Goal: Information Seeking & Learning: Learn about a topic

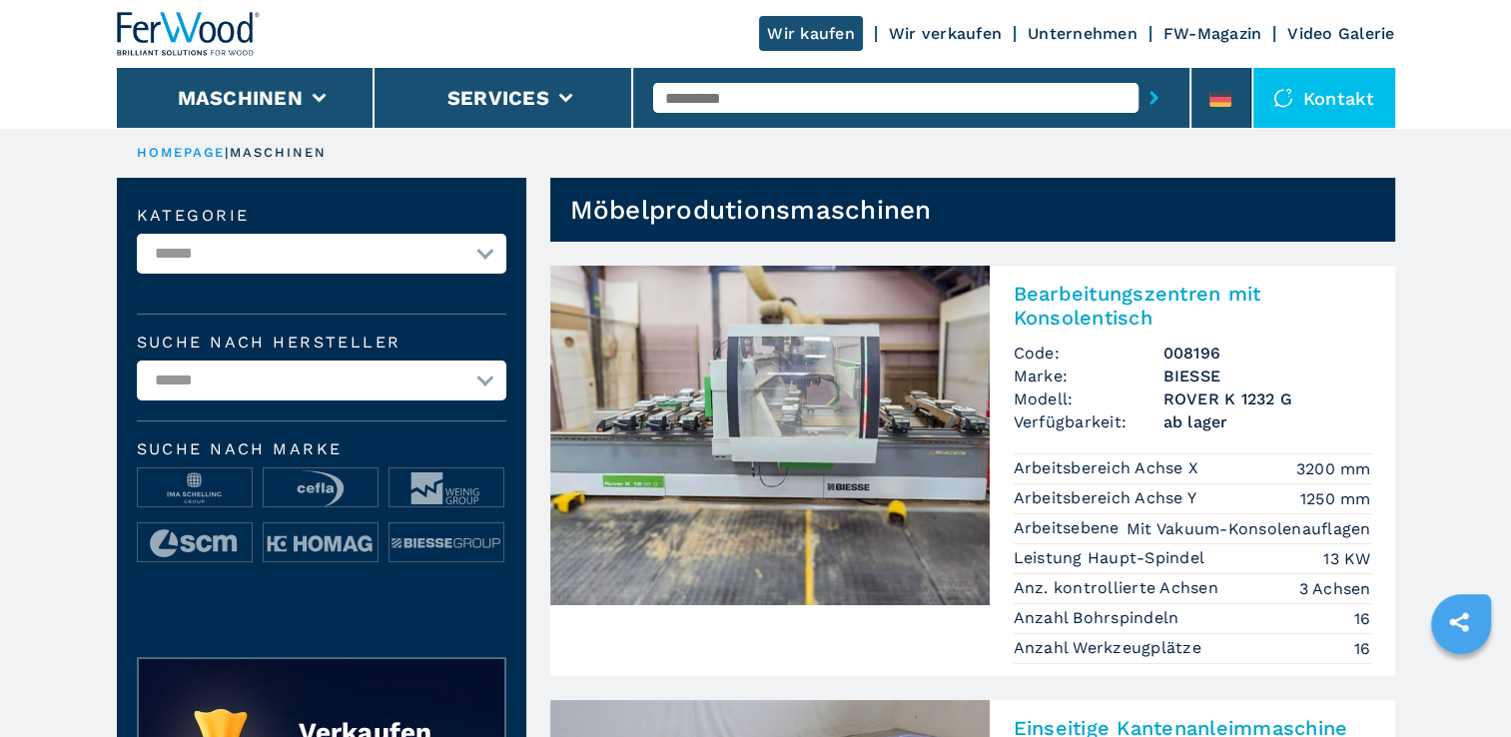
click at [482, 249] on select "**********" at bounding box center [321, 254] width 369 height 40
select select "**********"
click at [137, 234] on select "**********" at bounding box center [321, 254] width 369 height 40
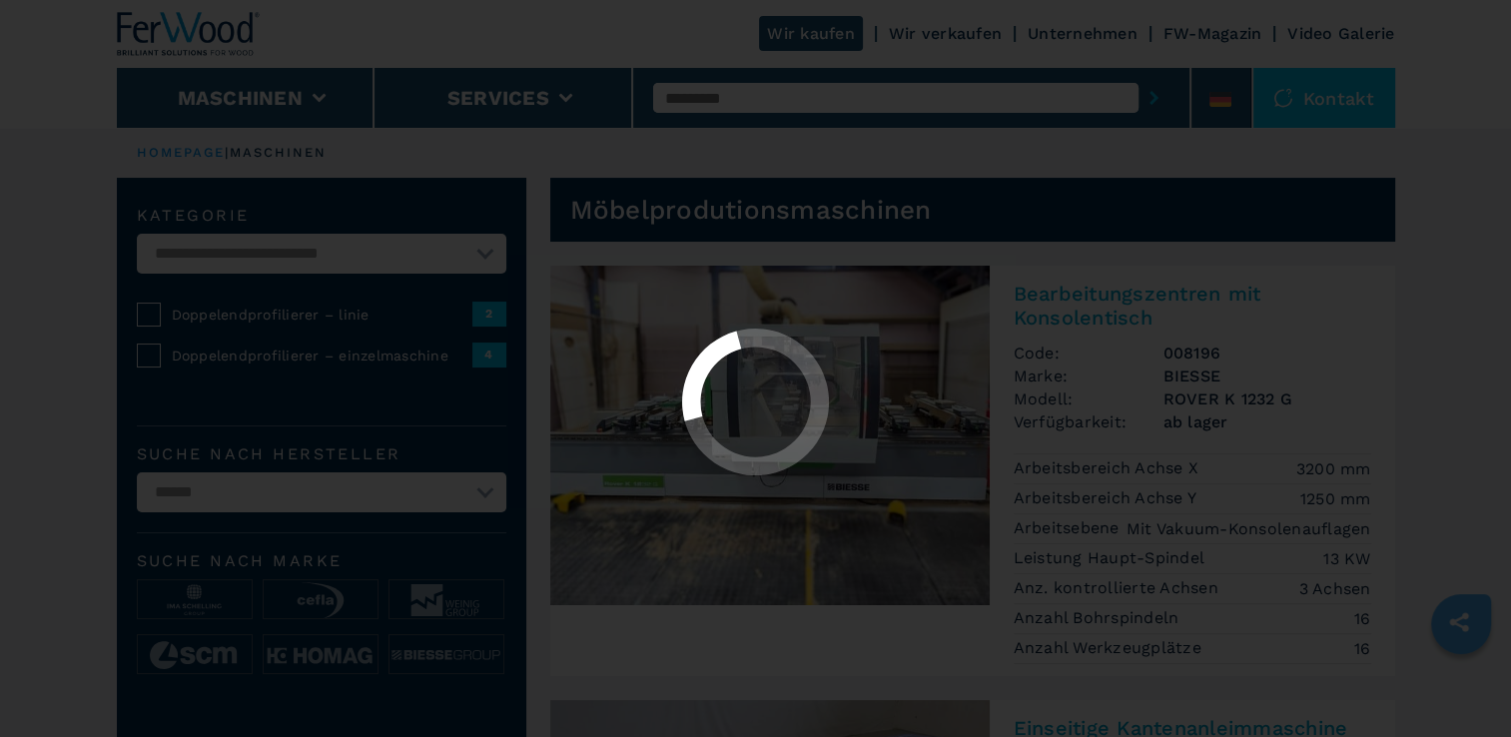
select select "**********"
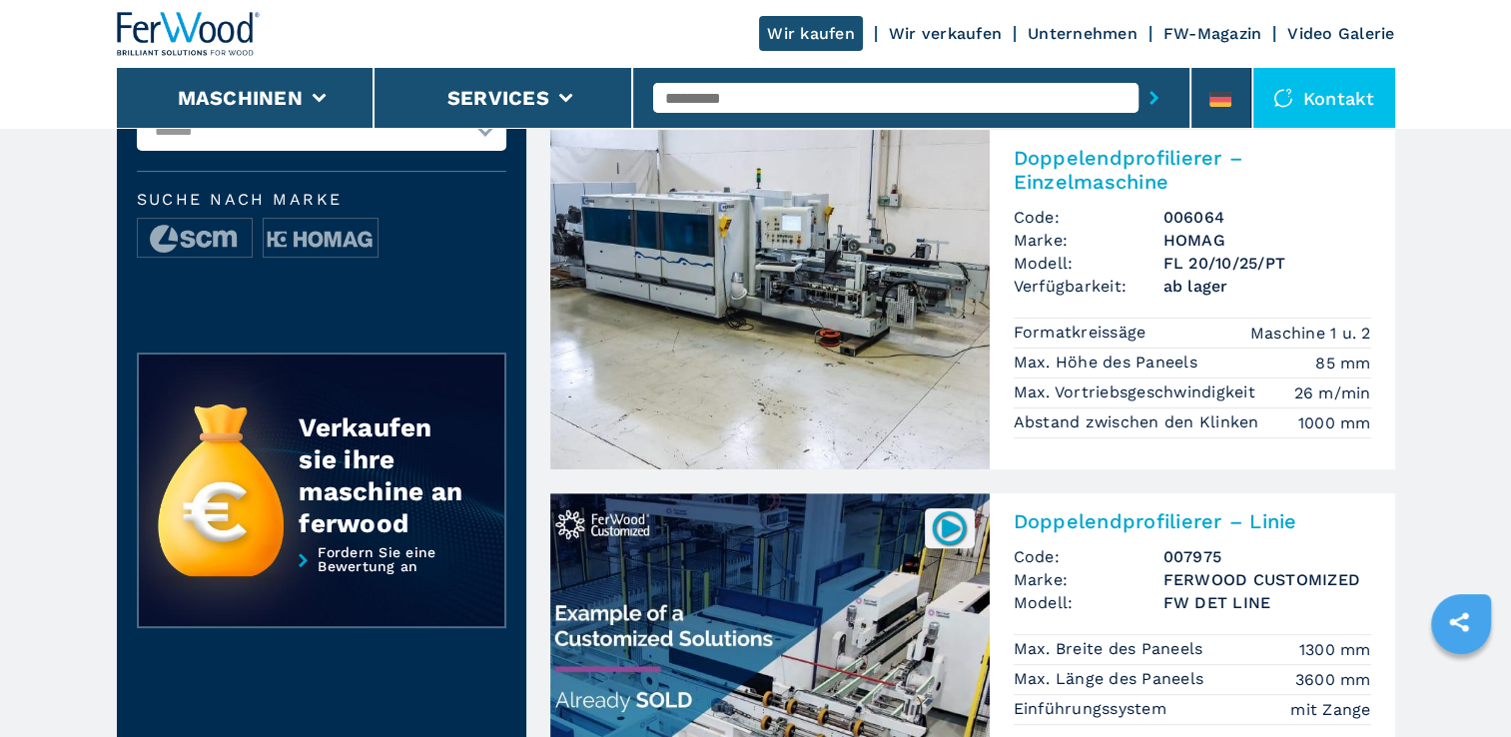
scroll to position [599, 0]
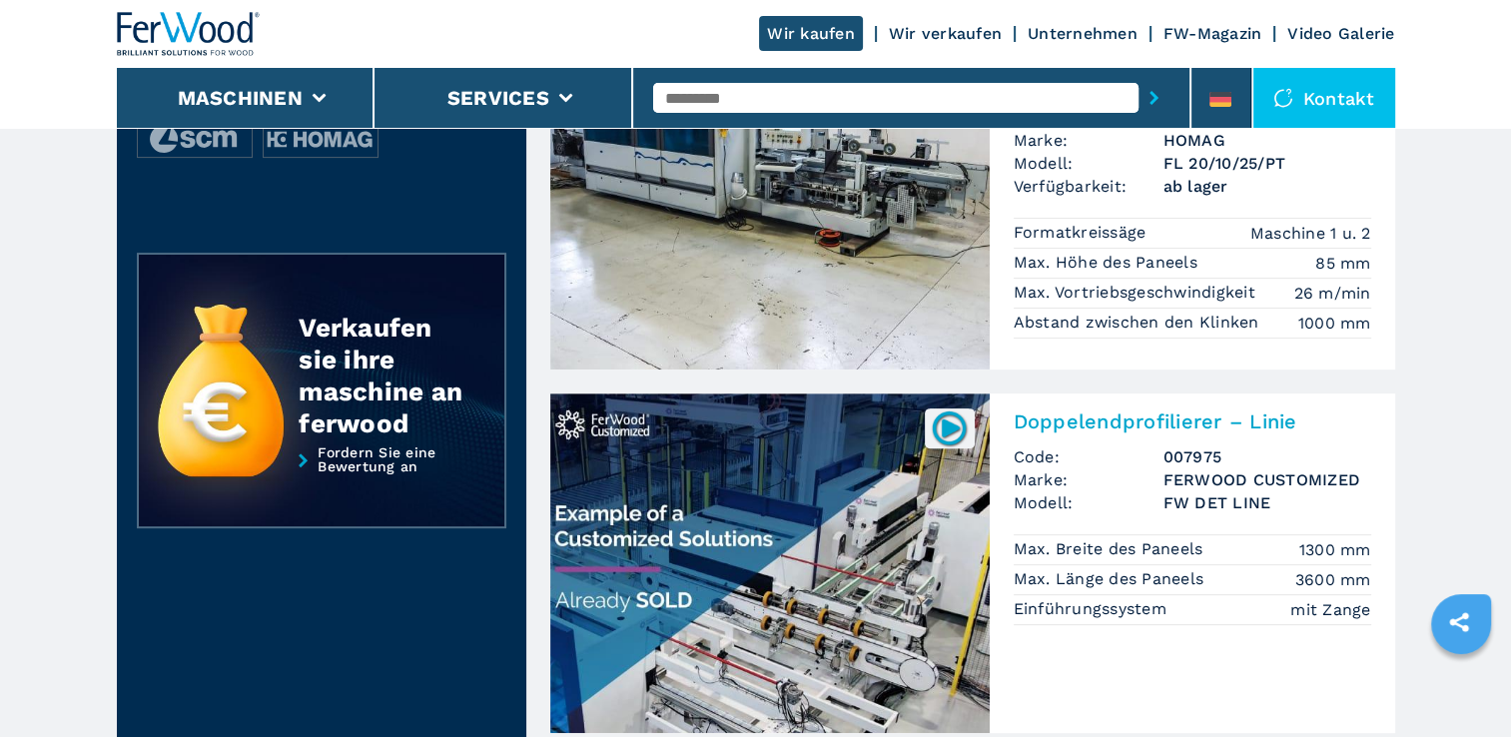
click at [771, 572] on img at bounding box center [769, 562] width 439 height 339
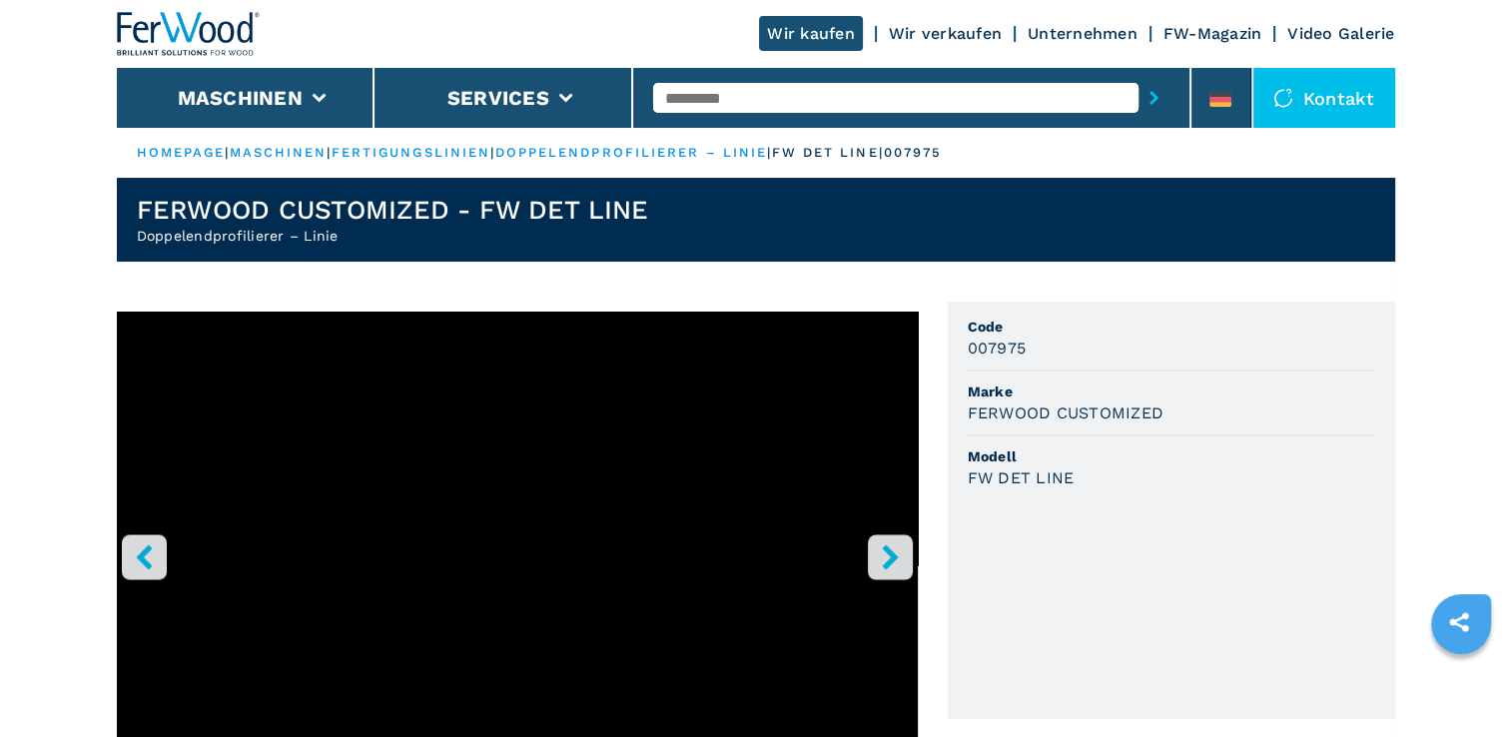
scroll to position [100, 0]
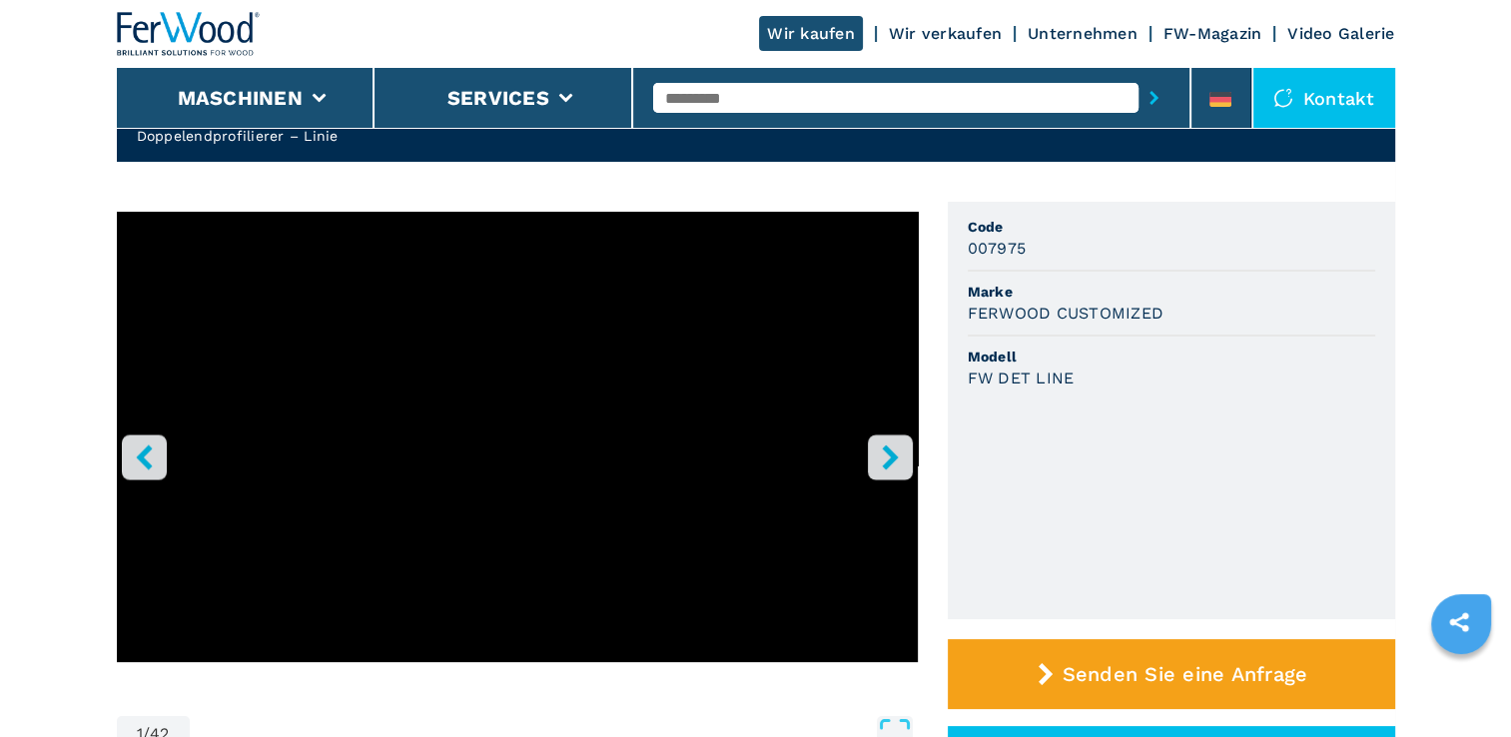
click at [887, 453] on icon "right-button" at bounding box center [890, 456] width 16 height 25
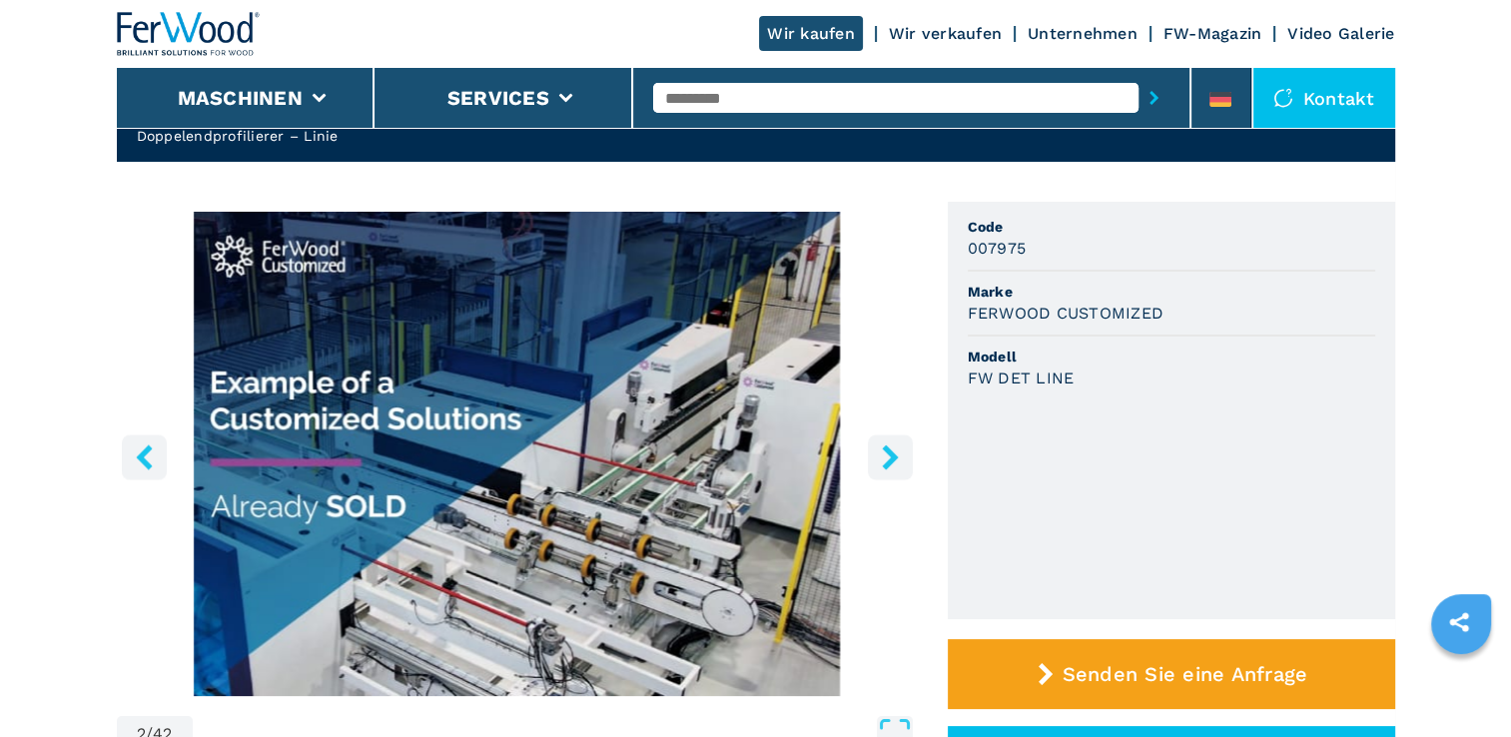
click at [884, 449] on icon "right-button" at bounding box center [890, 456] width 16 height 25
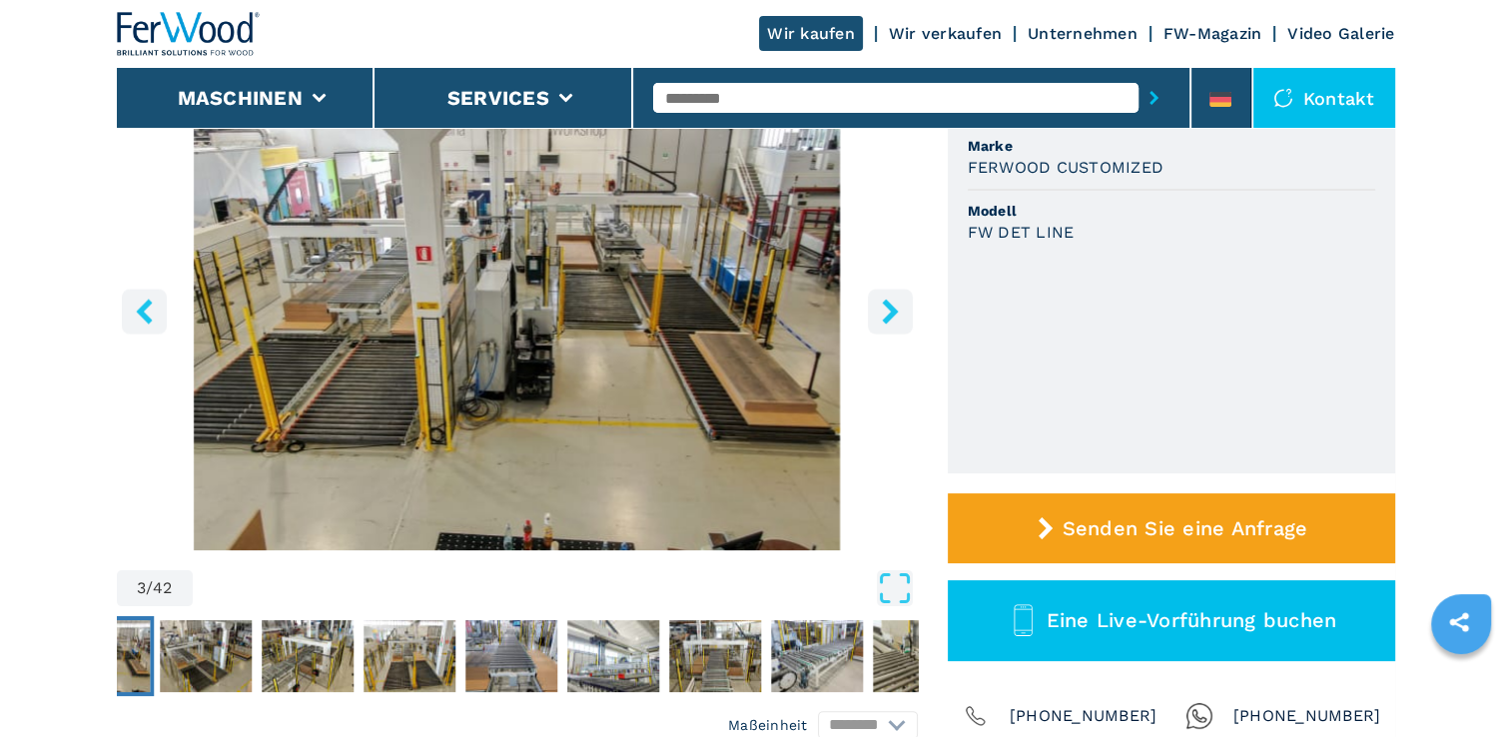
scroll to position [200, 0]
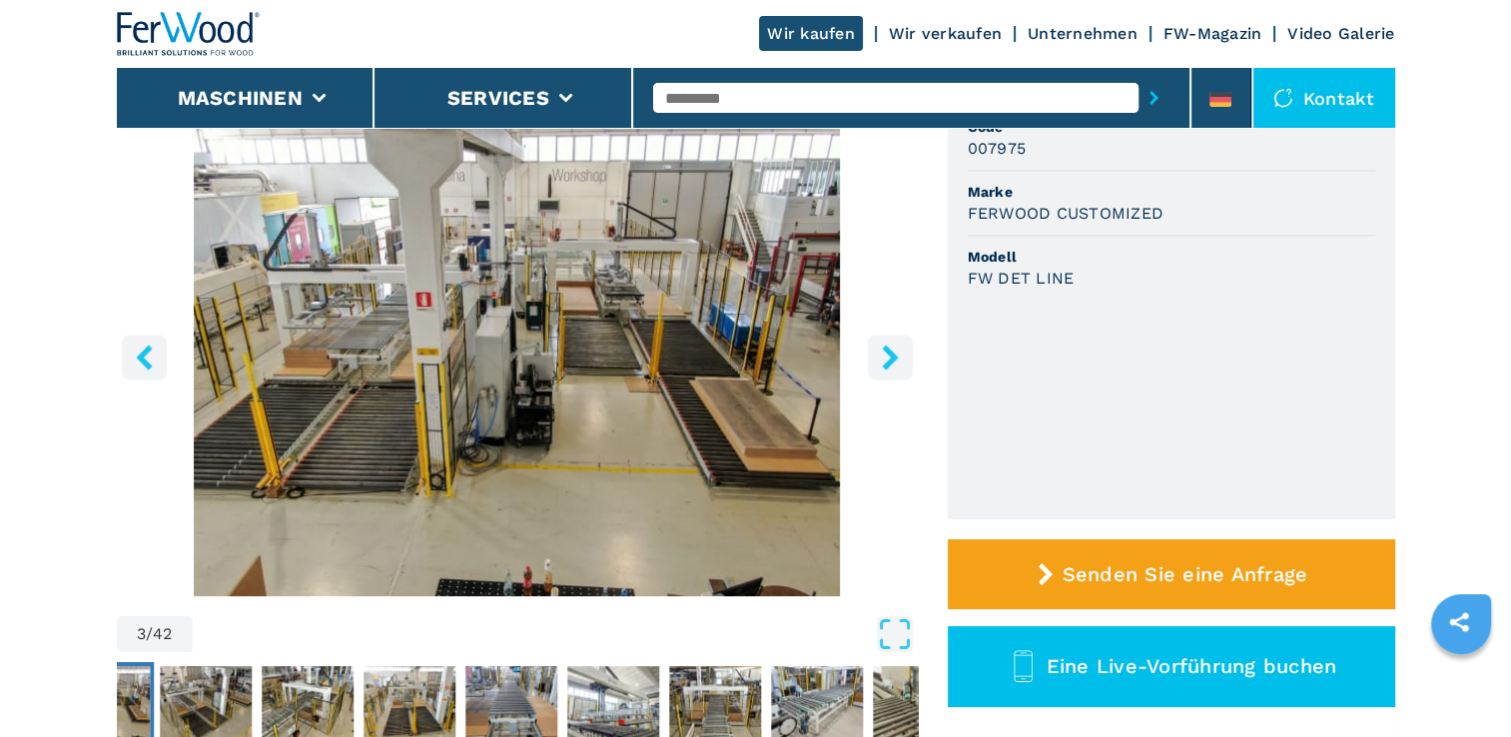
click at [882, 352] on icon "right-button" at bounding box center [890, 356] width 25 height 25
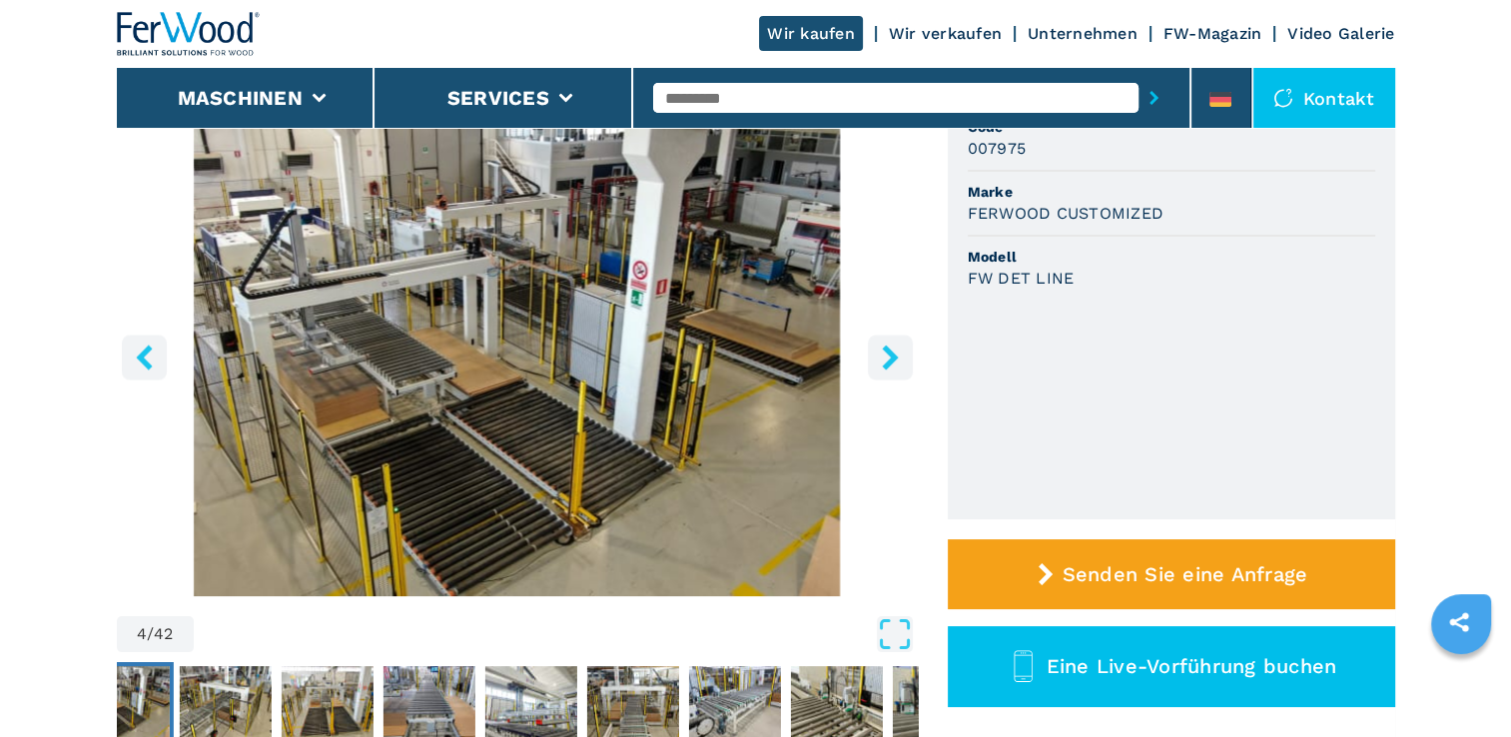
click at [886, 345] on icon "right-button" at bounding box center [890, 356] width 16 height 25
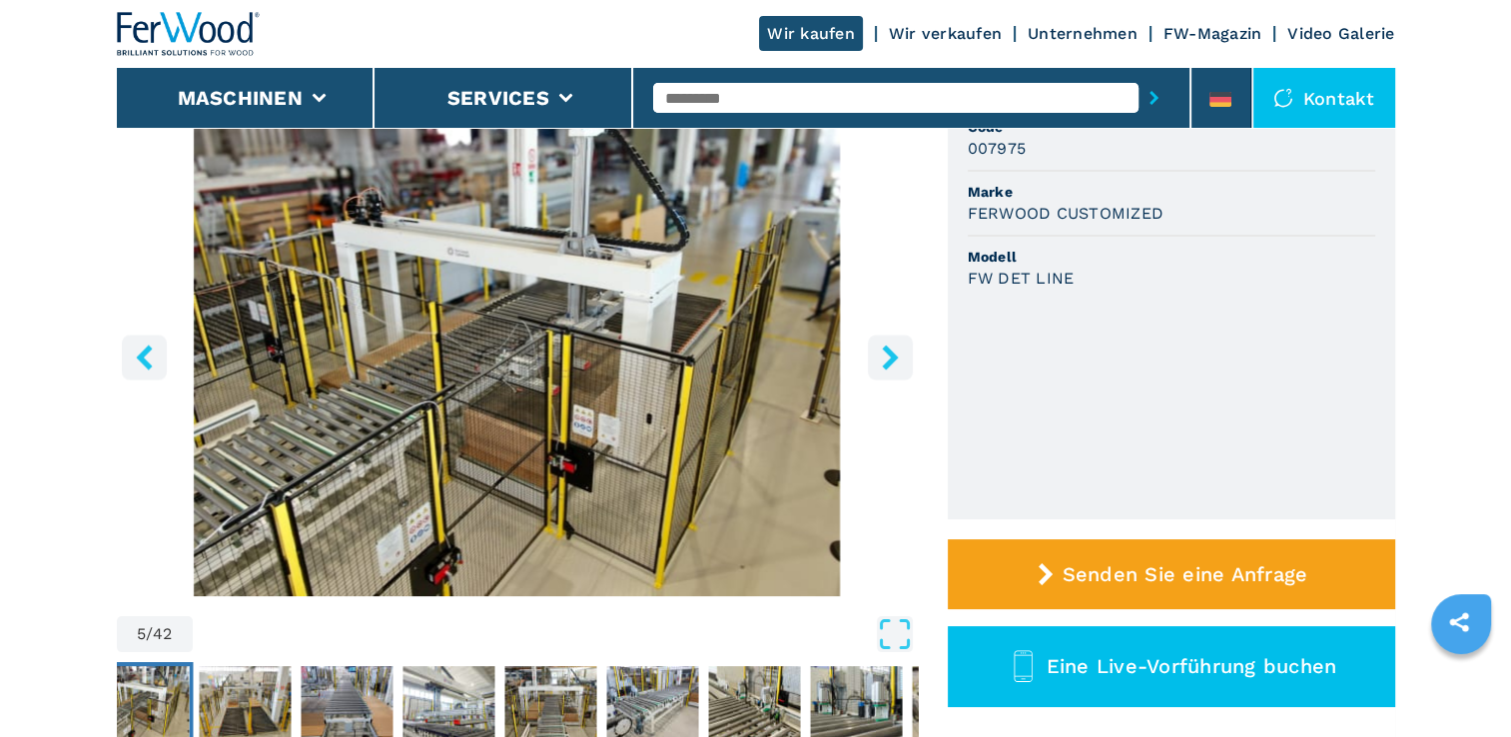
click at [886, 345] on icon "right-button" at bounding box center [890, 356] width 16 height 25
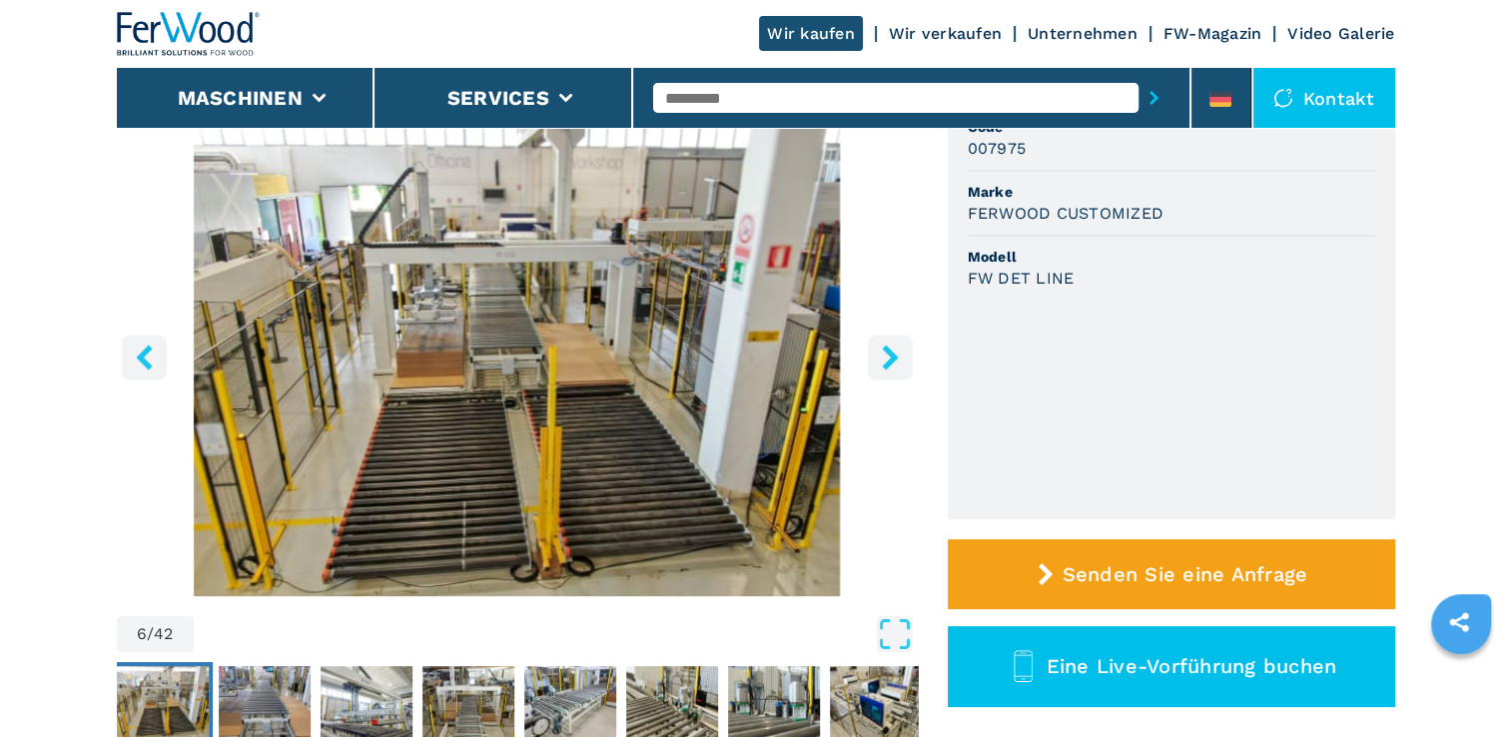
click at [886, 345] on icon "right-button" at bounding box center [890, 356] width 16 height 25
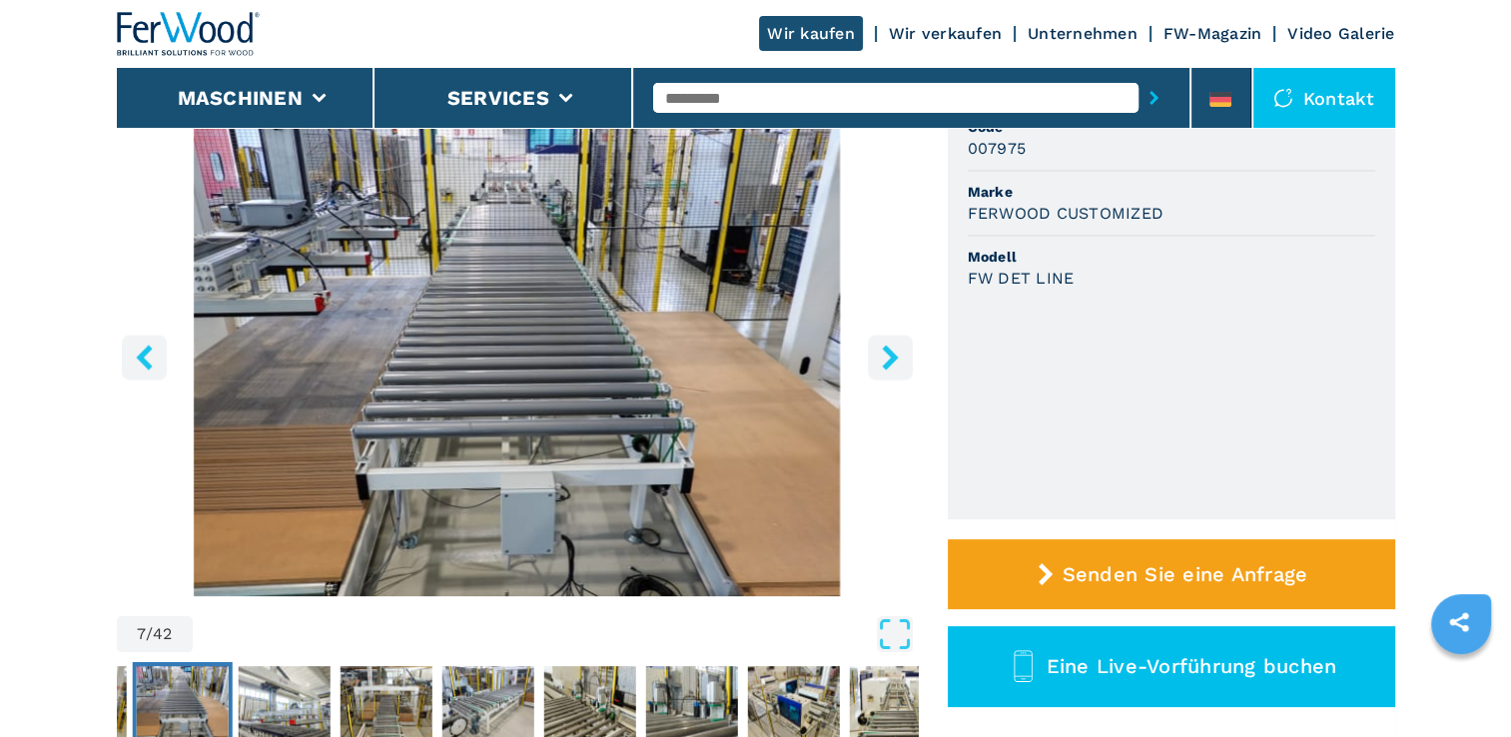
click at [886, 349] on icon "right-button" at bounding box center [890, 356] width 16 height 25
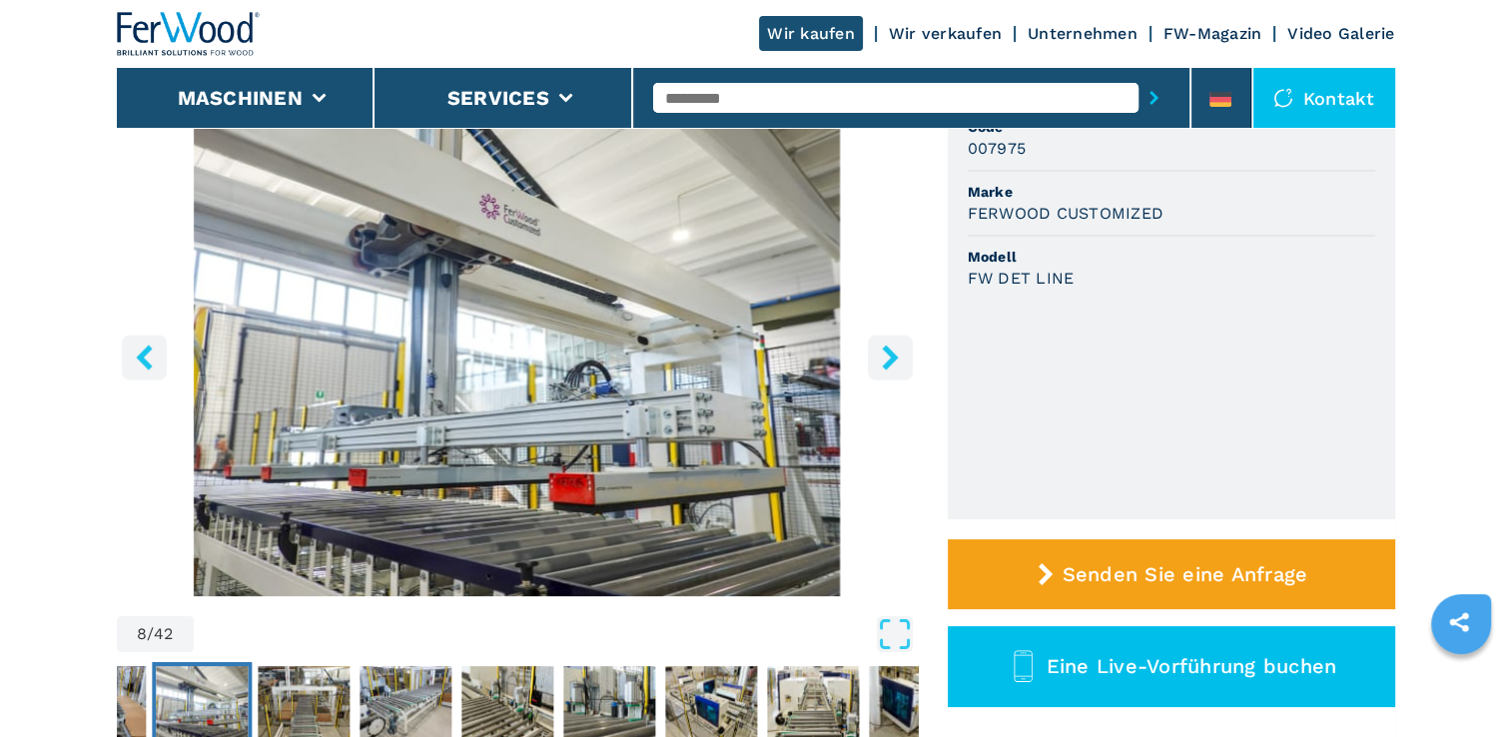
click at [888, 353] on icon "right-button" at bounding box center [890, 356] width 16 height 25
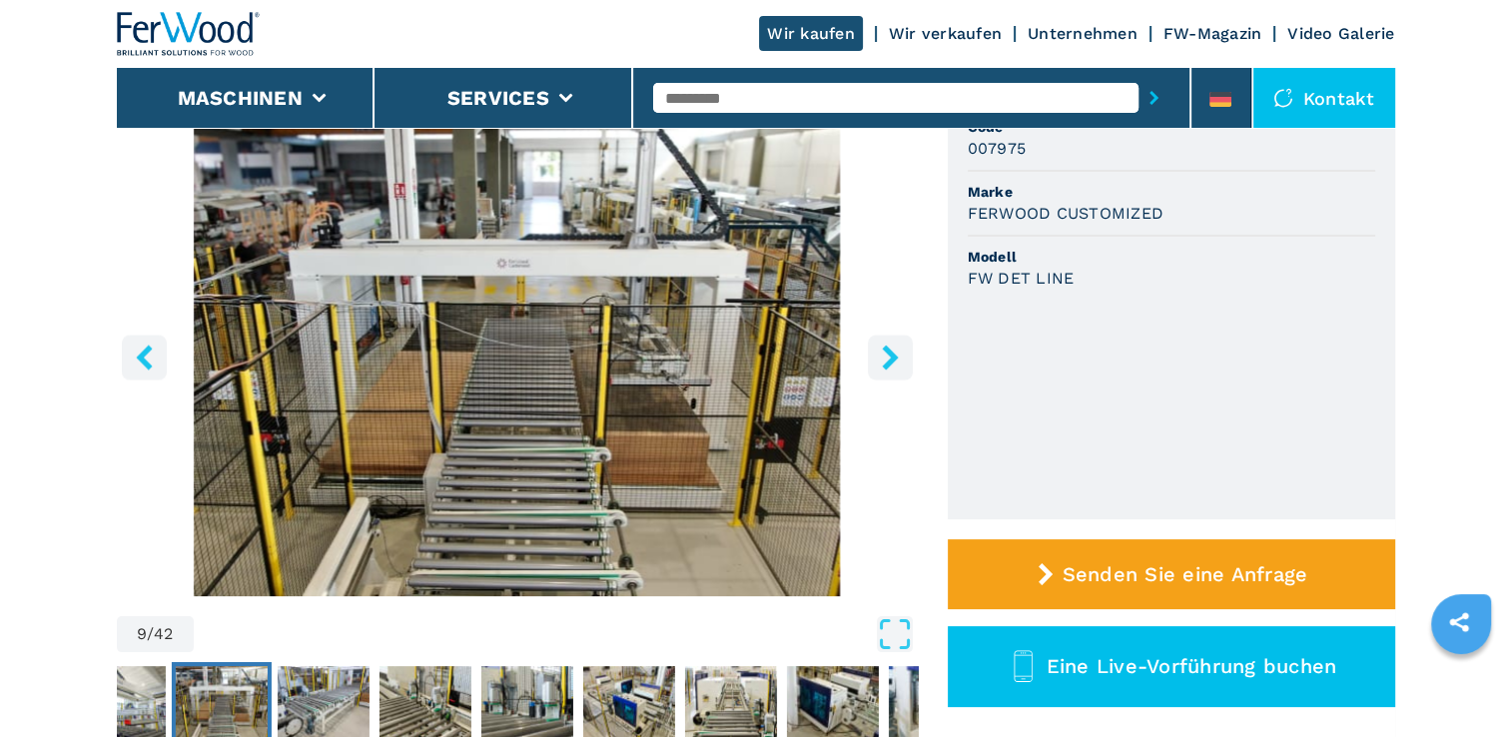
click at [891, 352] on icon "right-button" at bounding box center [890, 356] width 16 height 25
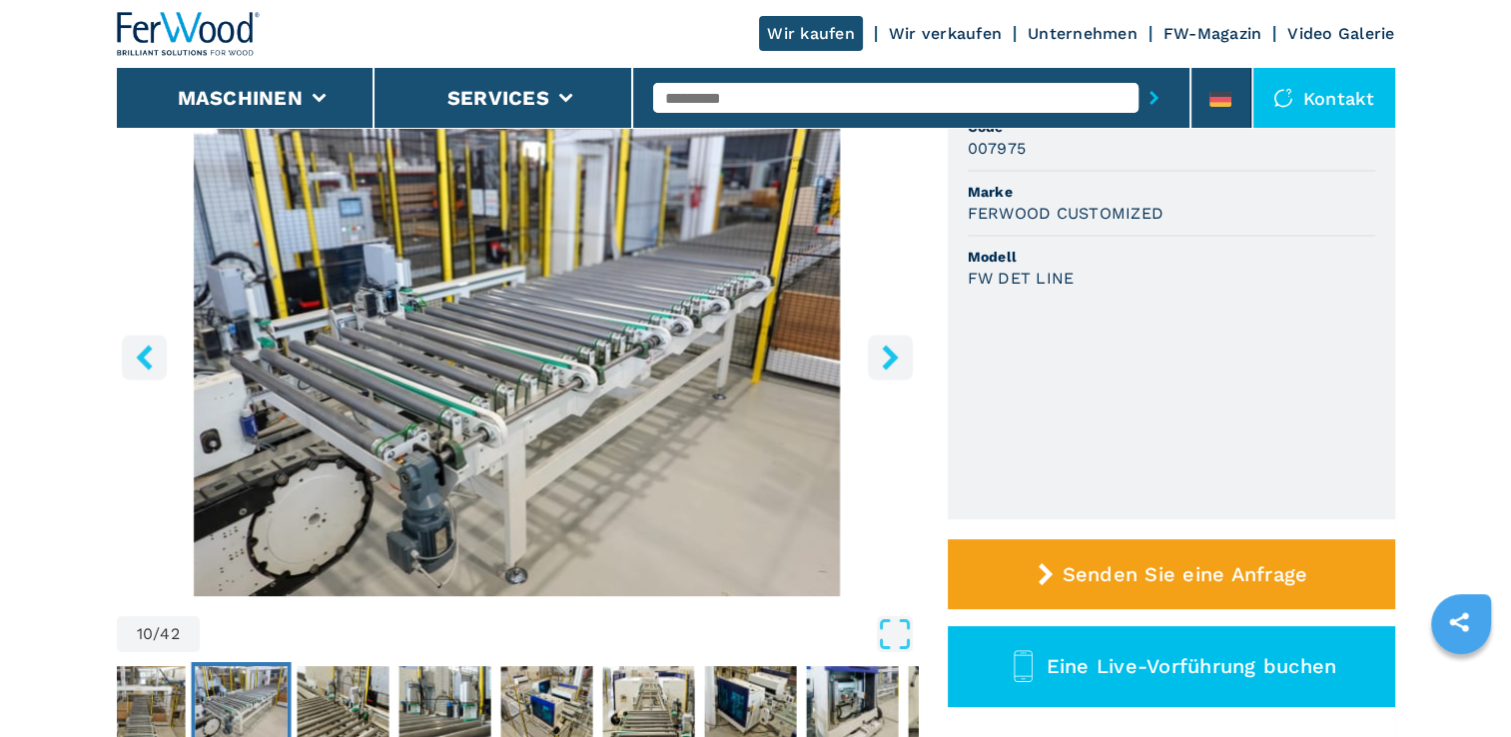
click at [885, 350] on icon "right-button" at bounding box center [890, 356] width 16 height 25
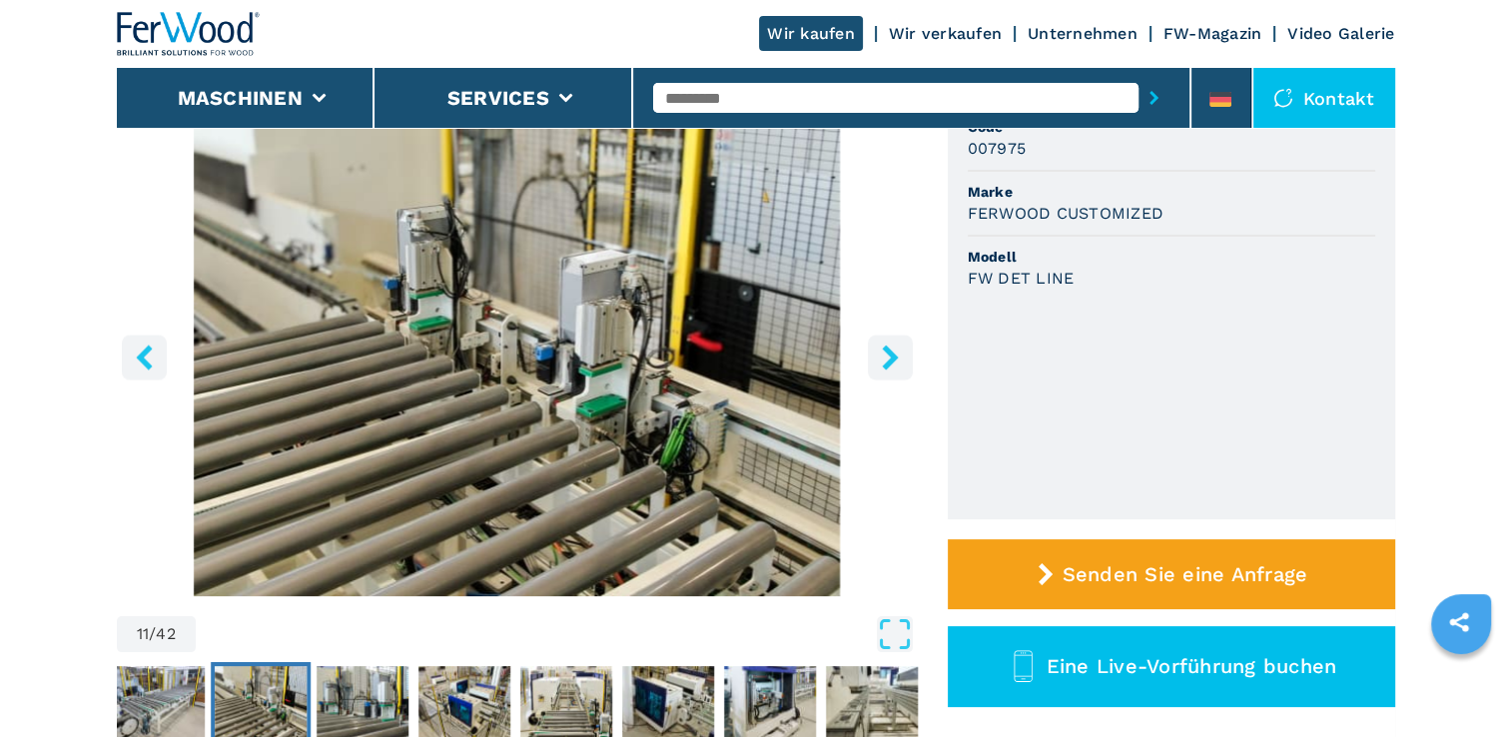
click at [885, 350] on icon "right-button" at bounding box center [890, 356] width 16 height 25
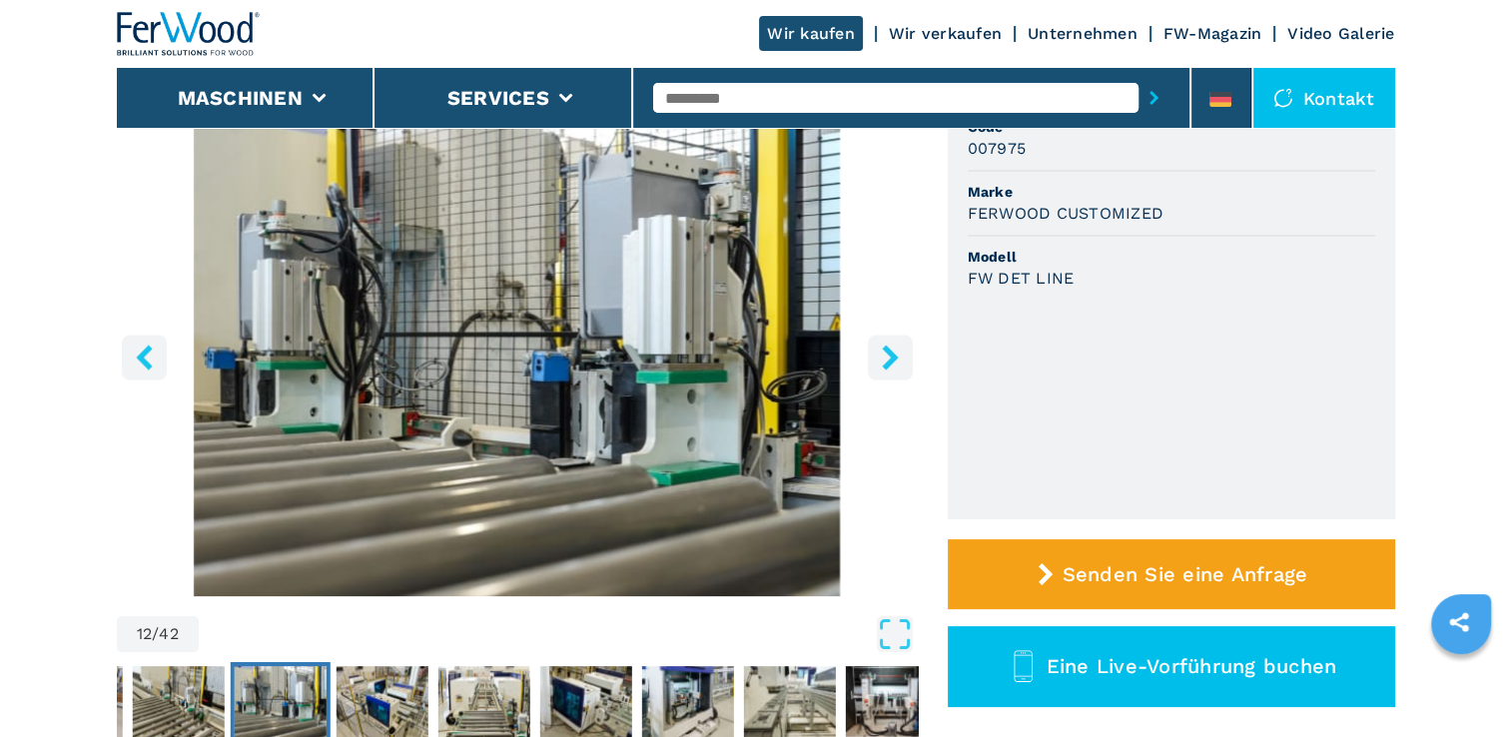
click at [888, 353] on icon "right-button" at bounding box center [890, 356] width 16 height 25
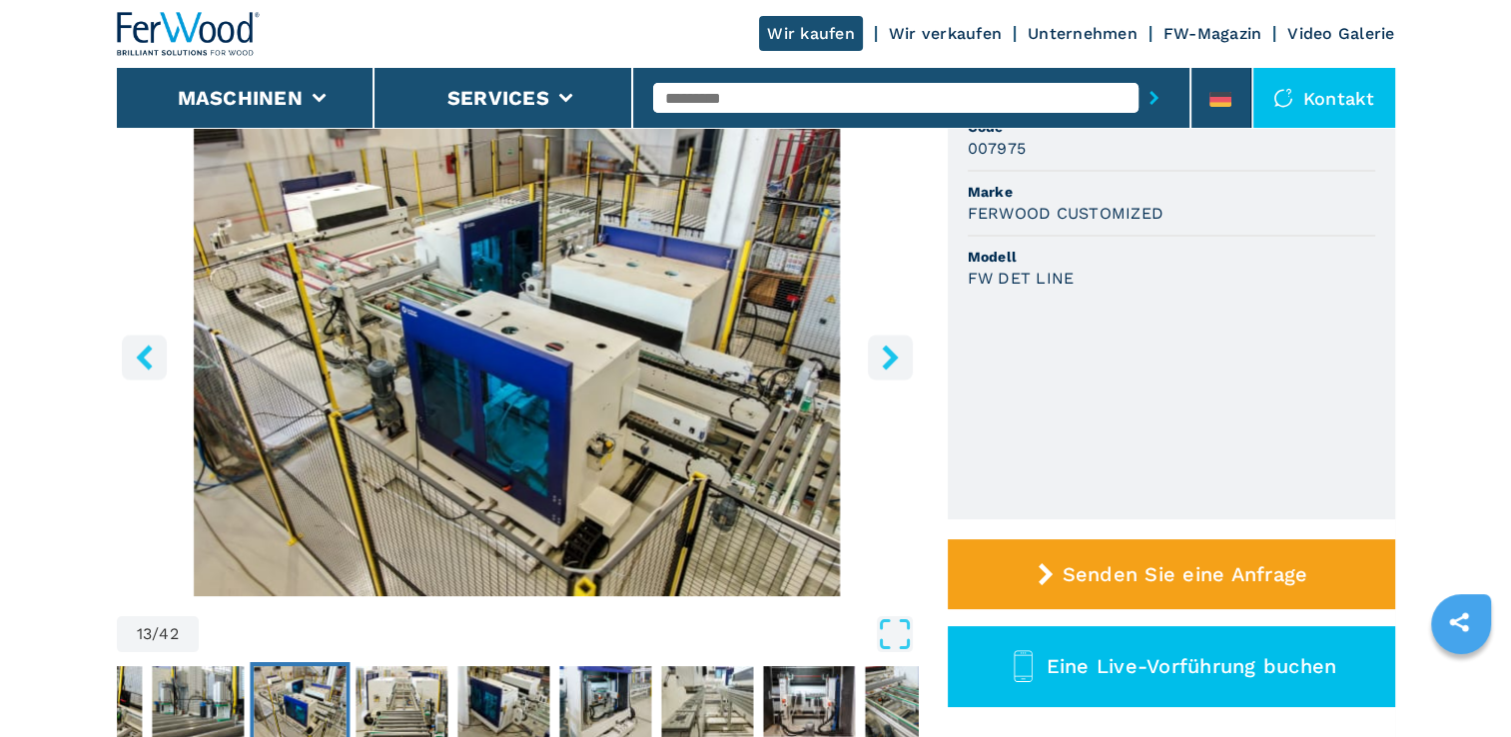
click at [888, 352] on icon "right-button" at bounding box center [890, 356] width 16 height 25
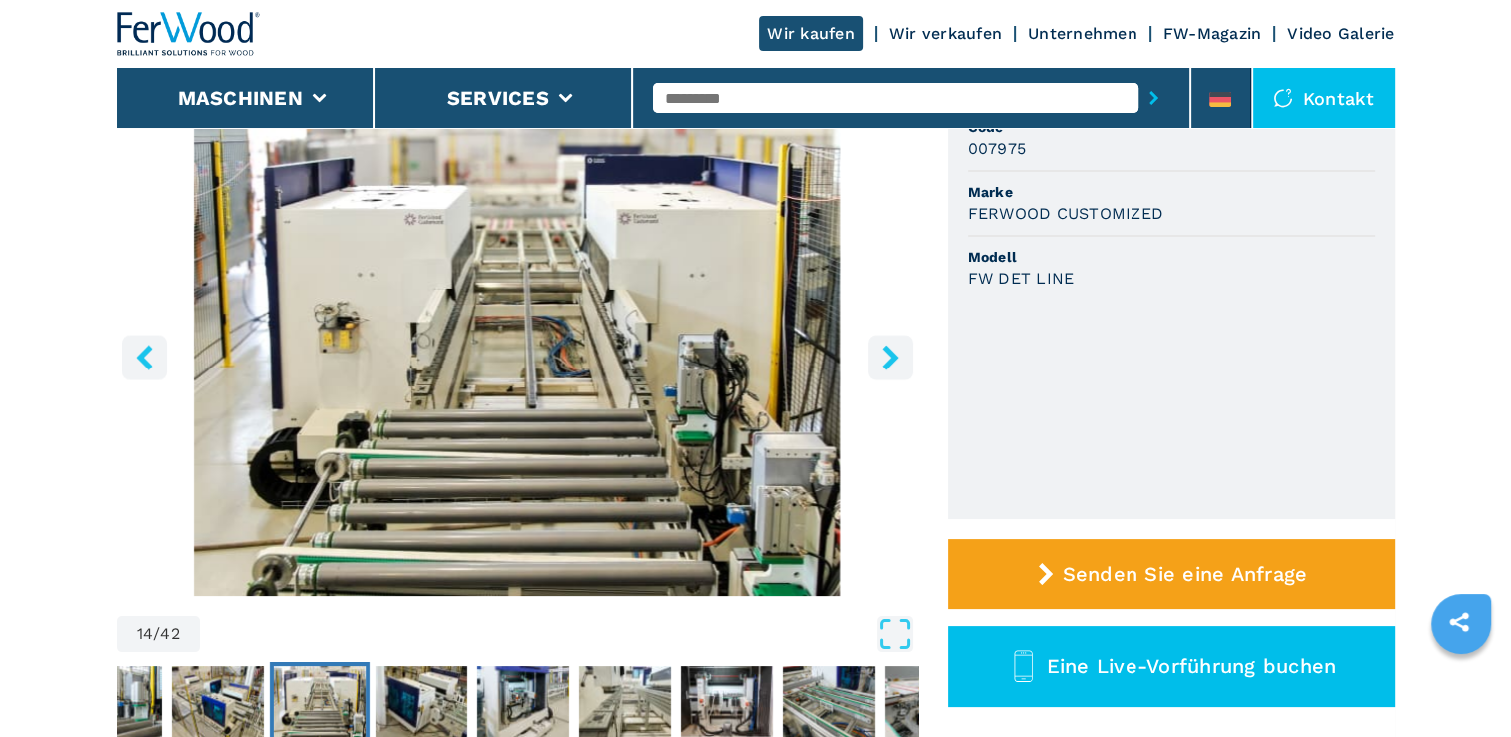
click at [886, 349] on icon "right-button" at bounding box center [890, 356] width 16 height 25
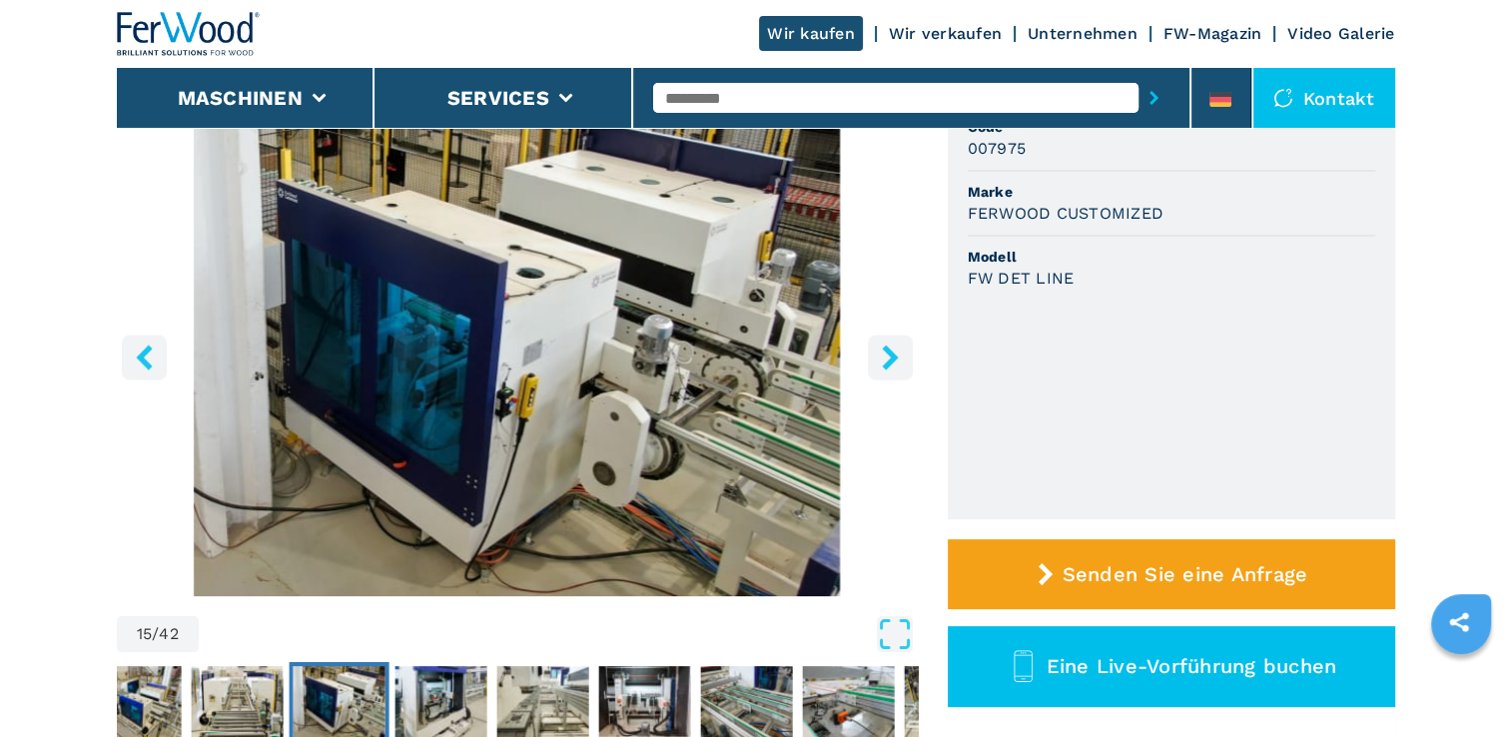
click at [888, 353] on icon "right-button" at bounding box center [890, 356] width 16 height 25
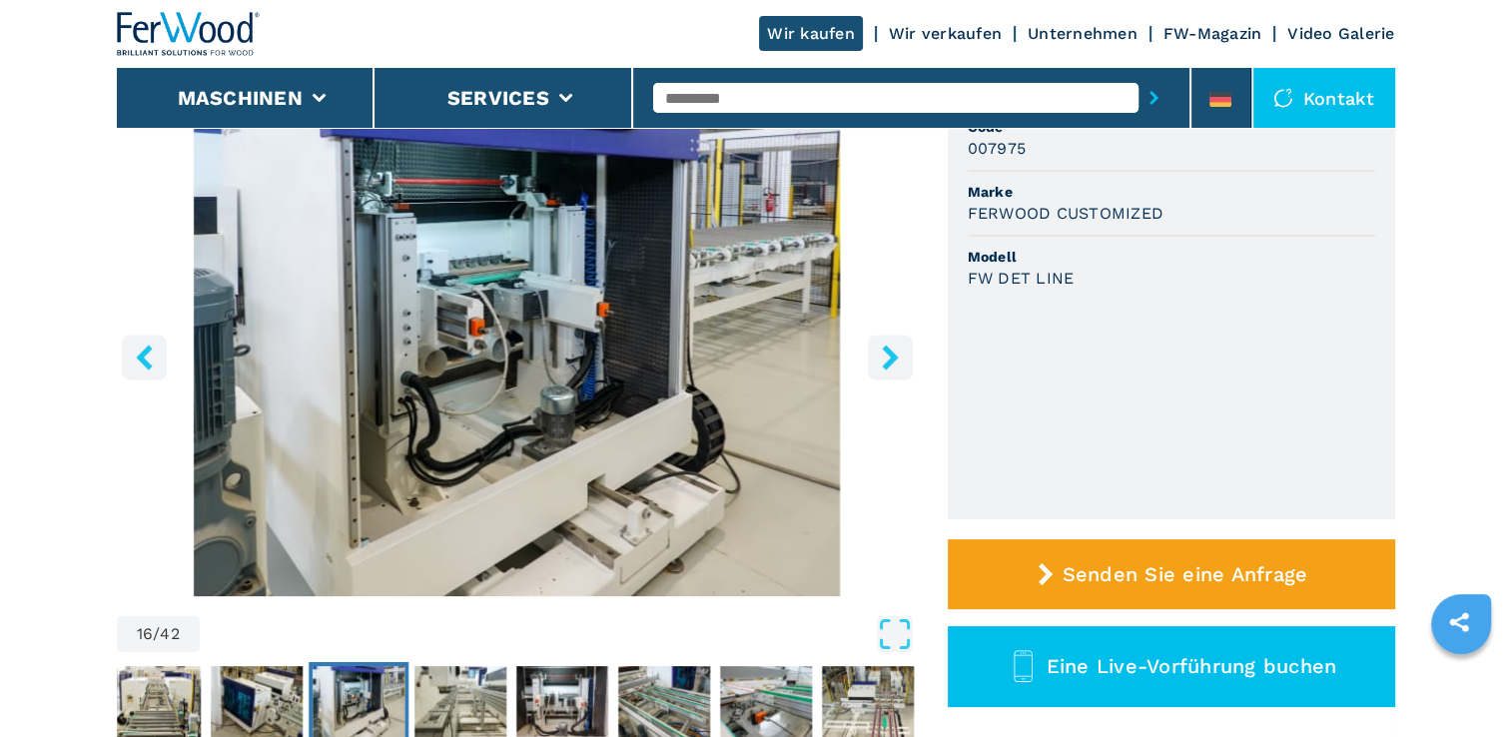
click at [143, 350] on icon "left-button" at bounding box center [144, 356] width 16 height 25
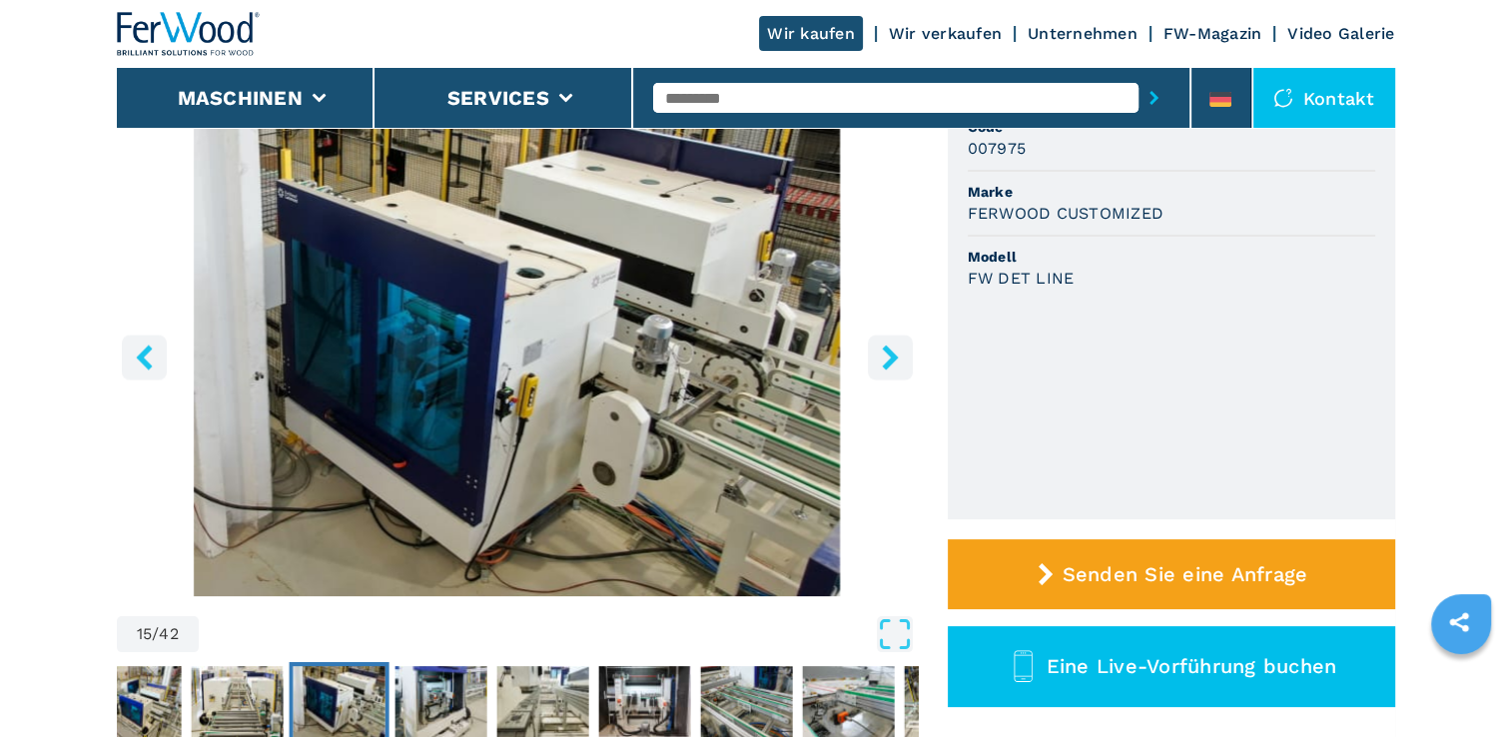
click at [887, 351] on icon "right-button" at bounding box center [890, 356] width 16 height 25
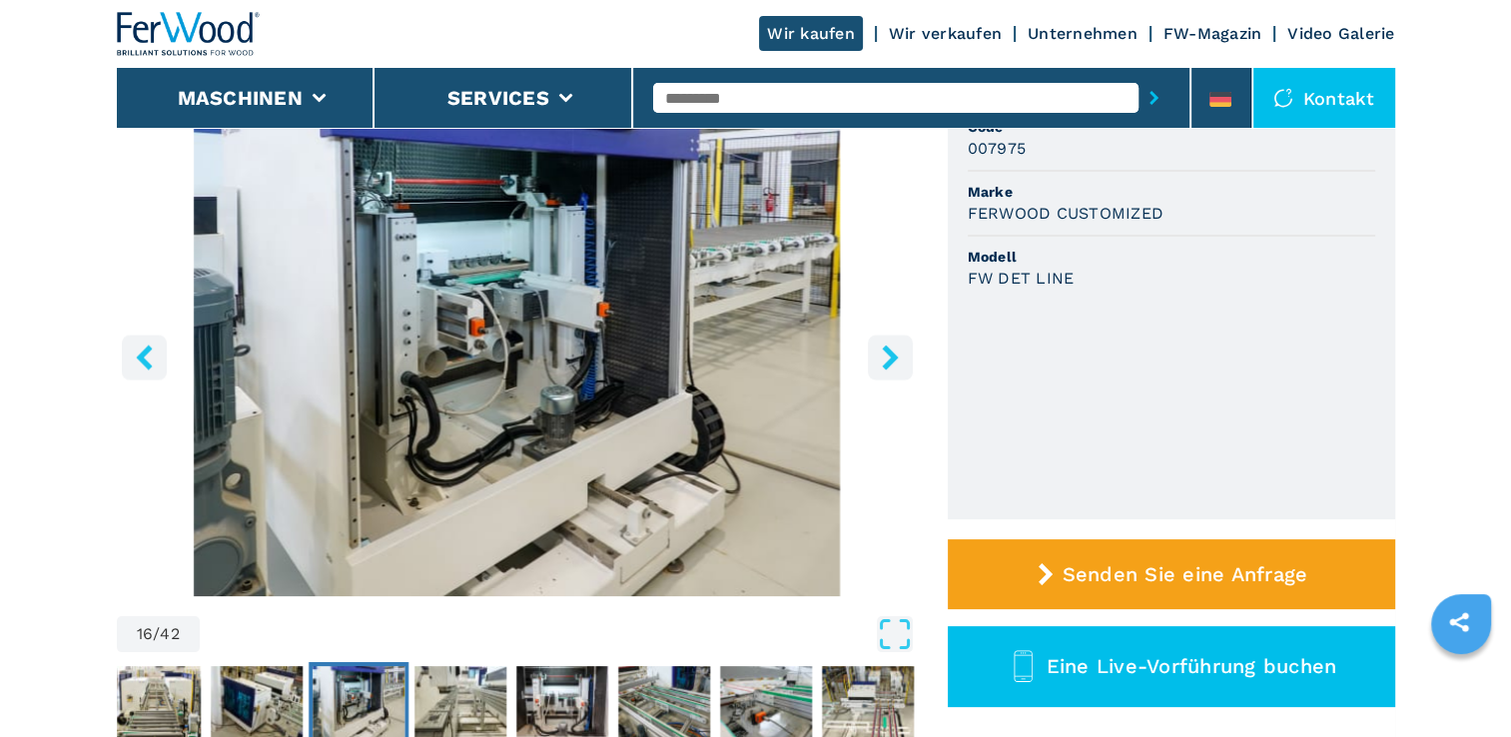
click at [563, 362] on img "Go to Slide 16" at bounding box center [517, 354] width 801 height 484
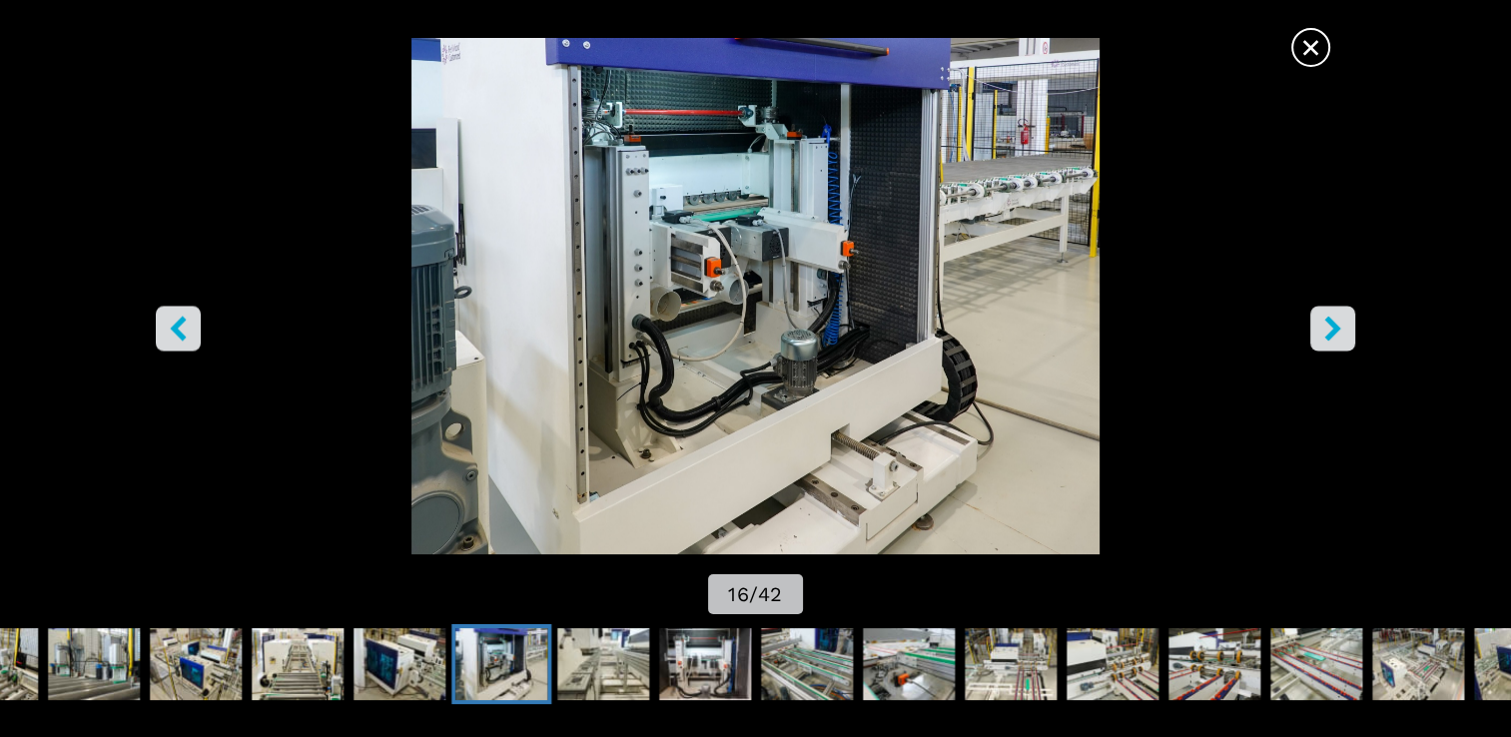
click at [710, 360] on img "Go to Slide 16" at bounding box center [756, 296] width 1360 height 516
click at [1322, 322] on icon "right-button" at bounding box center [1332, 329] width 25 height 25
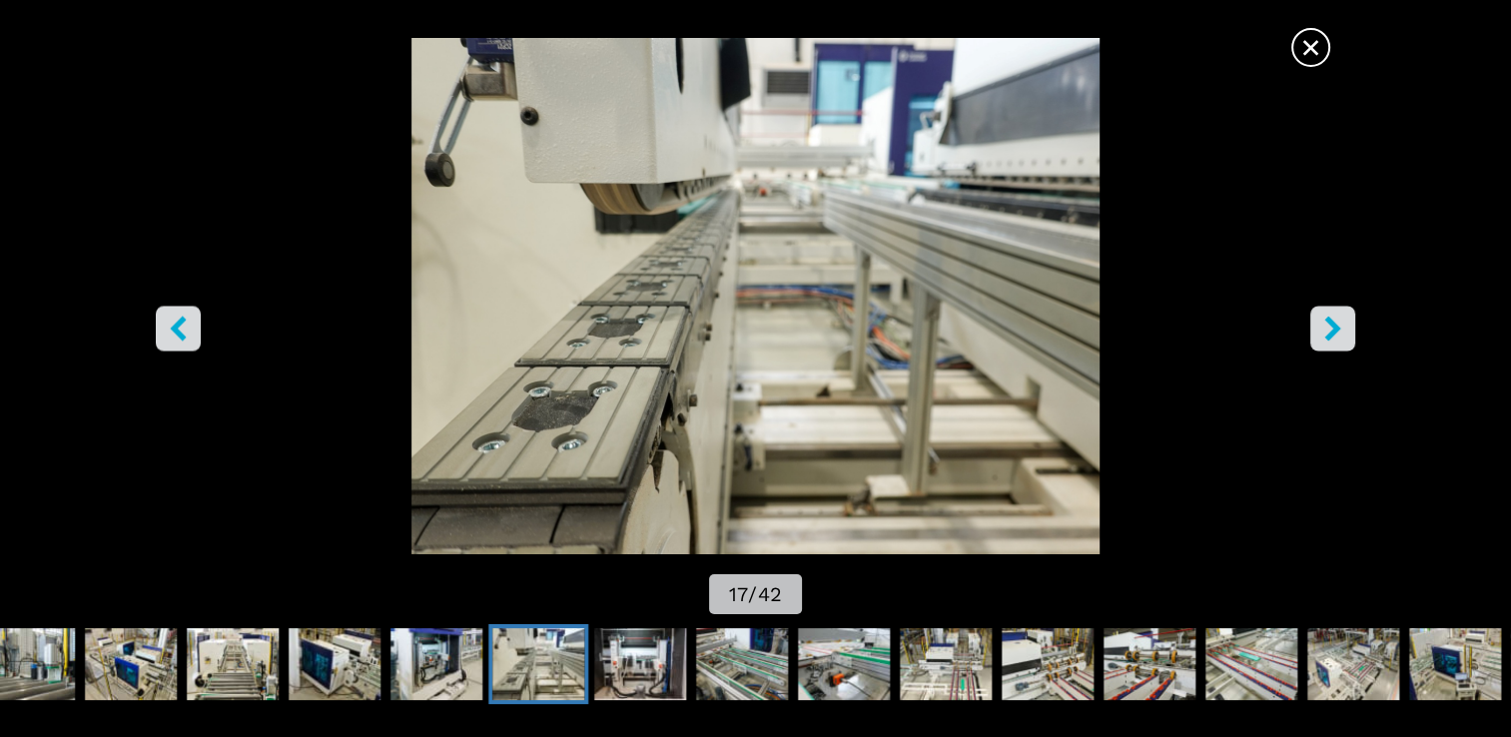
click at [1329, 323] on icon "right-button" at bounding box center [1332, 329] width 16 height 25
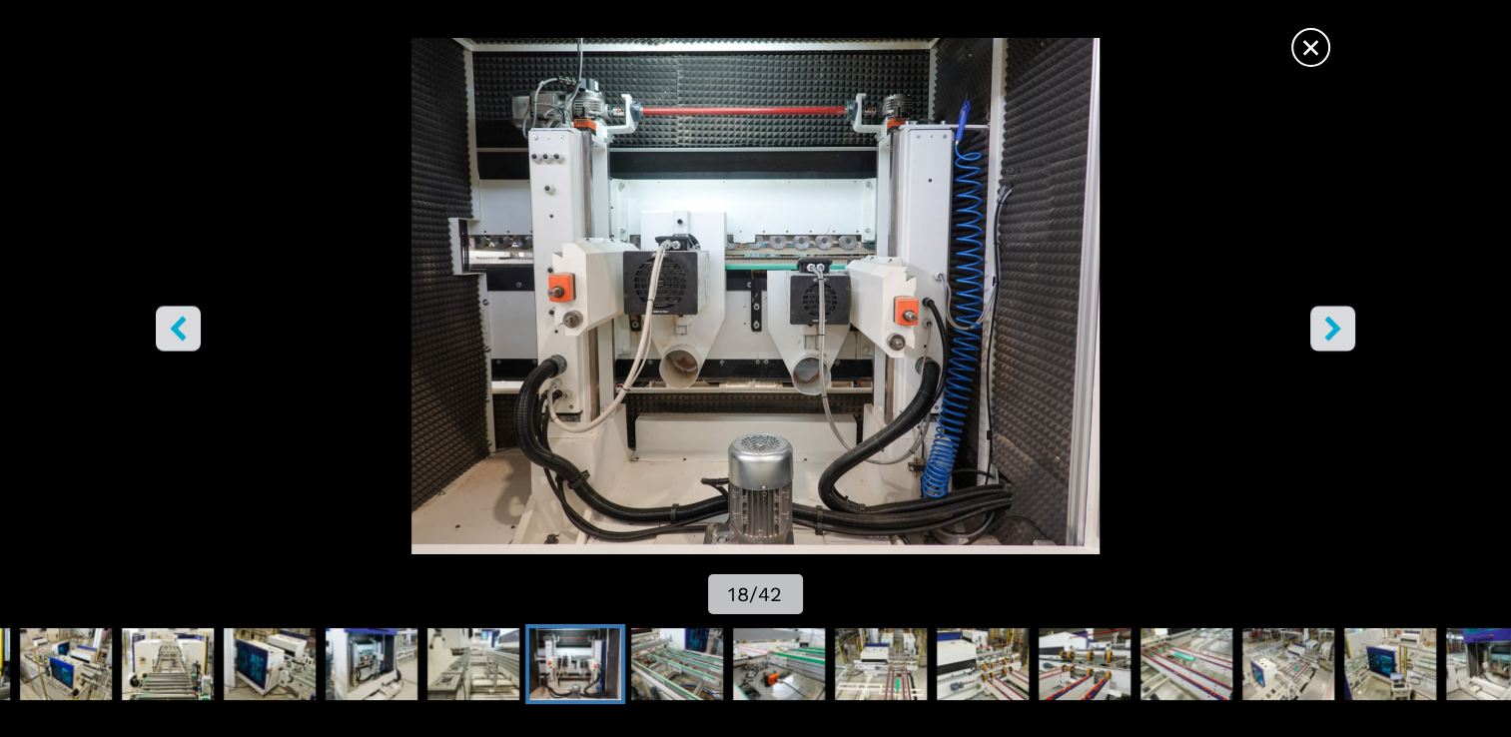
click at [1327, 321] on icon "right-button" at bounding box center [1332, 329] width 16 height 25
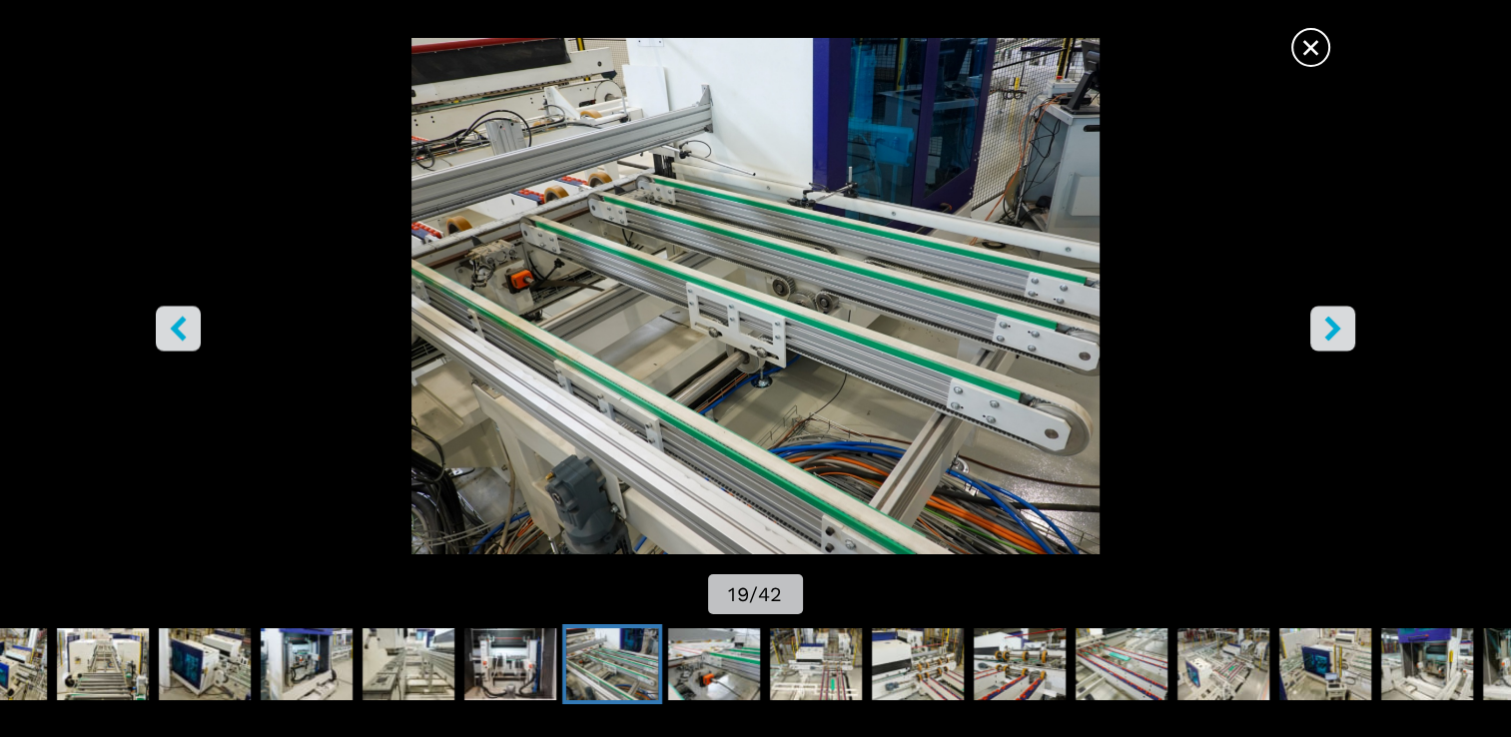
click at [1327, 321] on icon "right-button" at bounding box center [1332, 329] width 16 height 25
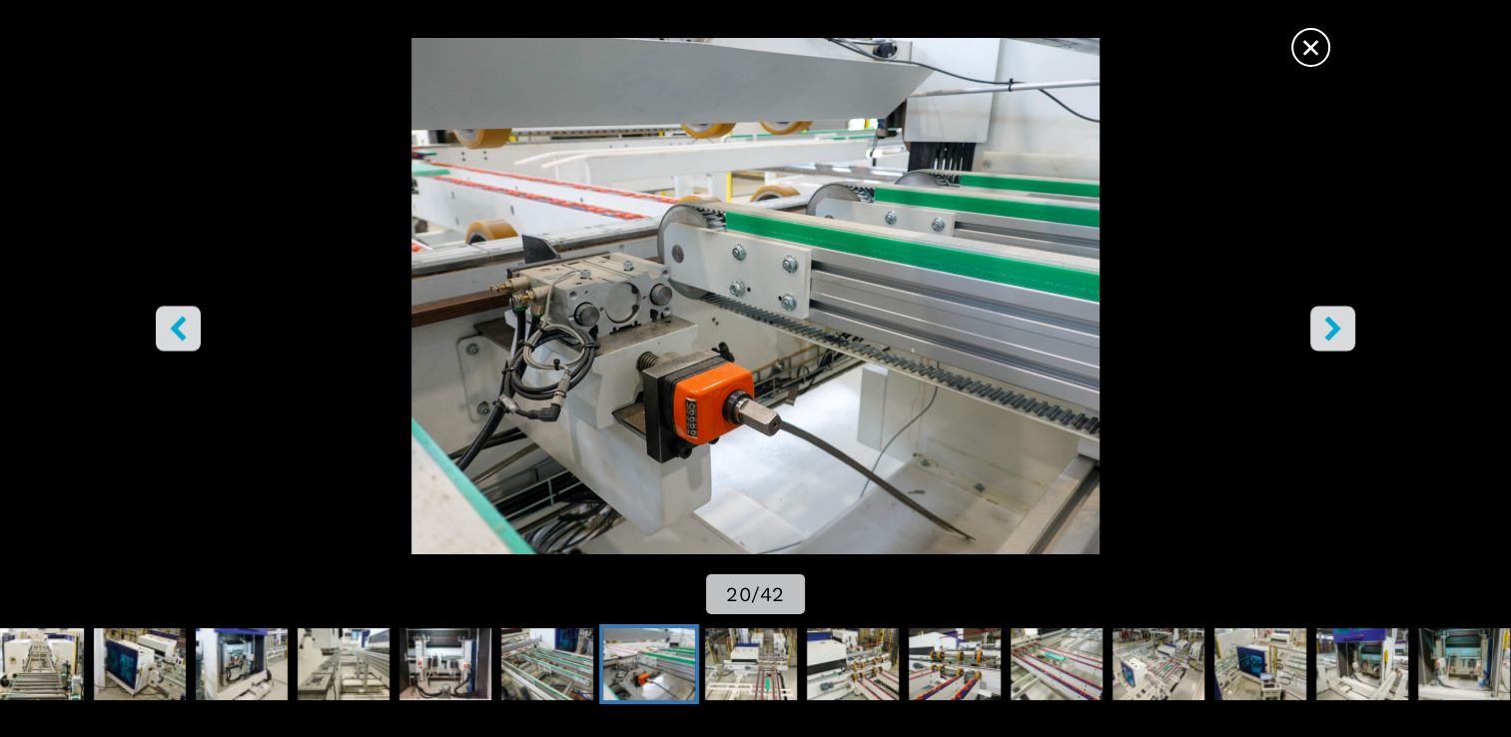
click at [1326, 322] on icon "right-button" at bounding box center [1332, 329] width 16 height 25
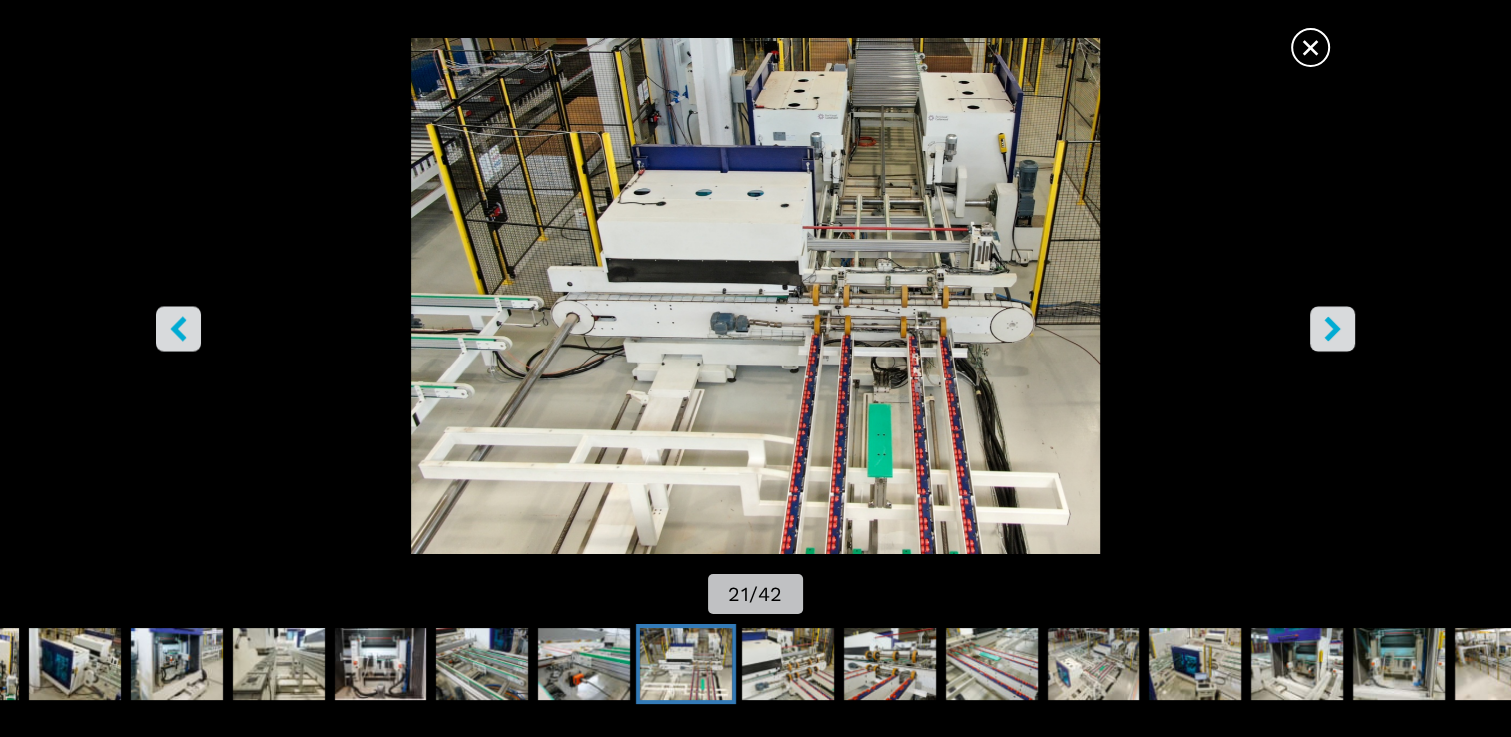
click at [1329, 321] on icon "right-button" at bounding box center [1332, 329] width 16 height 25
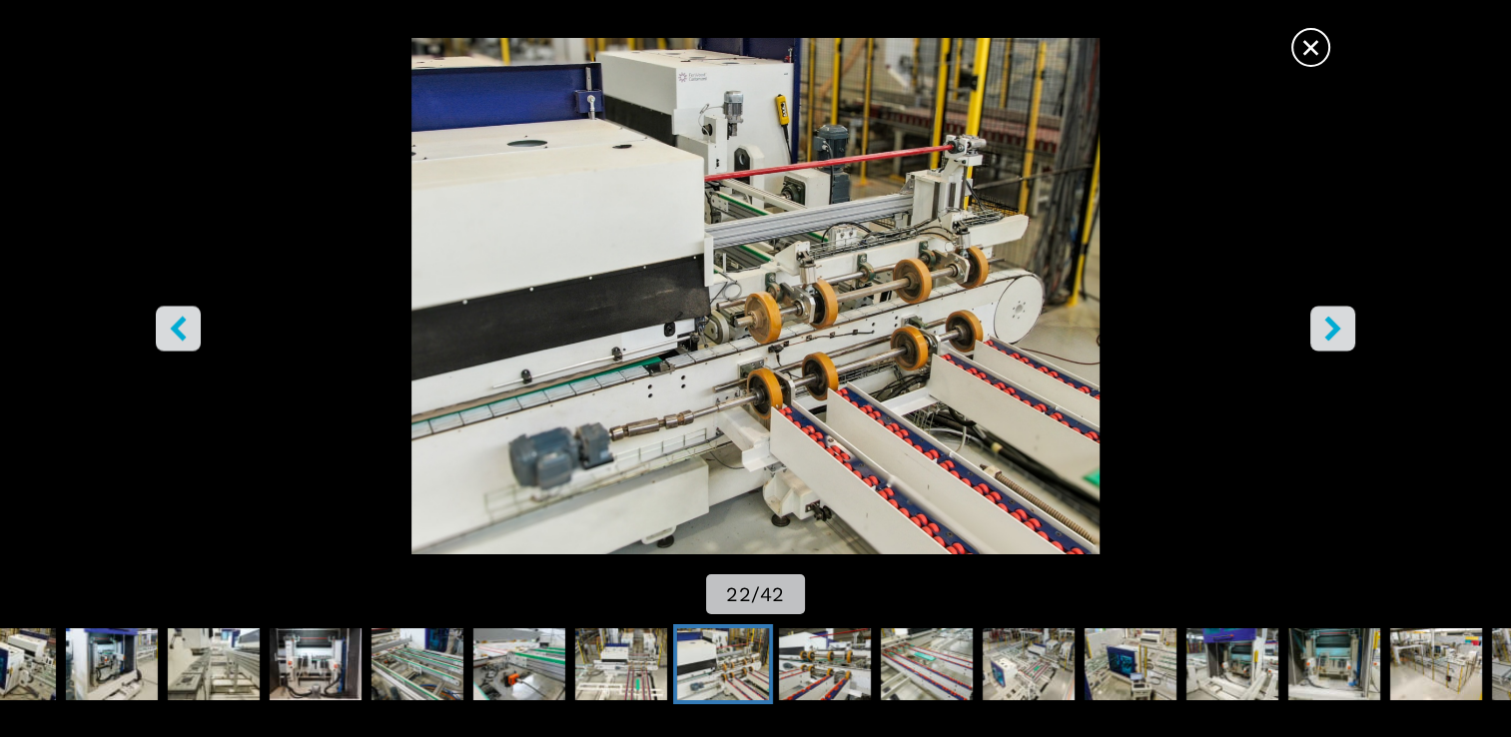
click at [1329, 321] on icon "right-button" at bounding box center [1332, 329] width 16 height 25
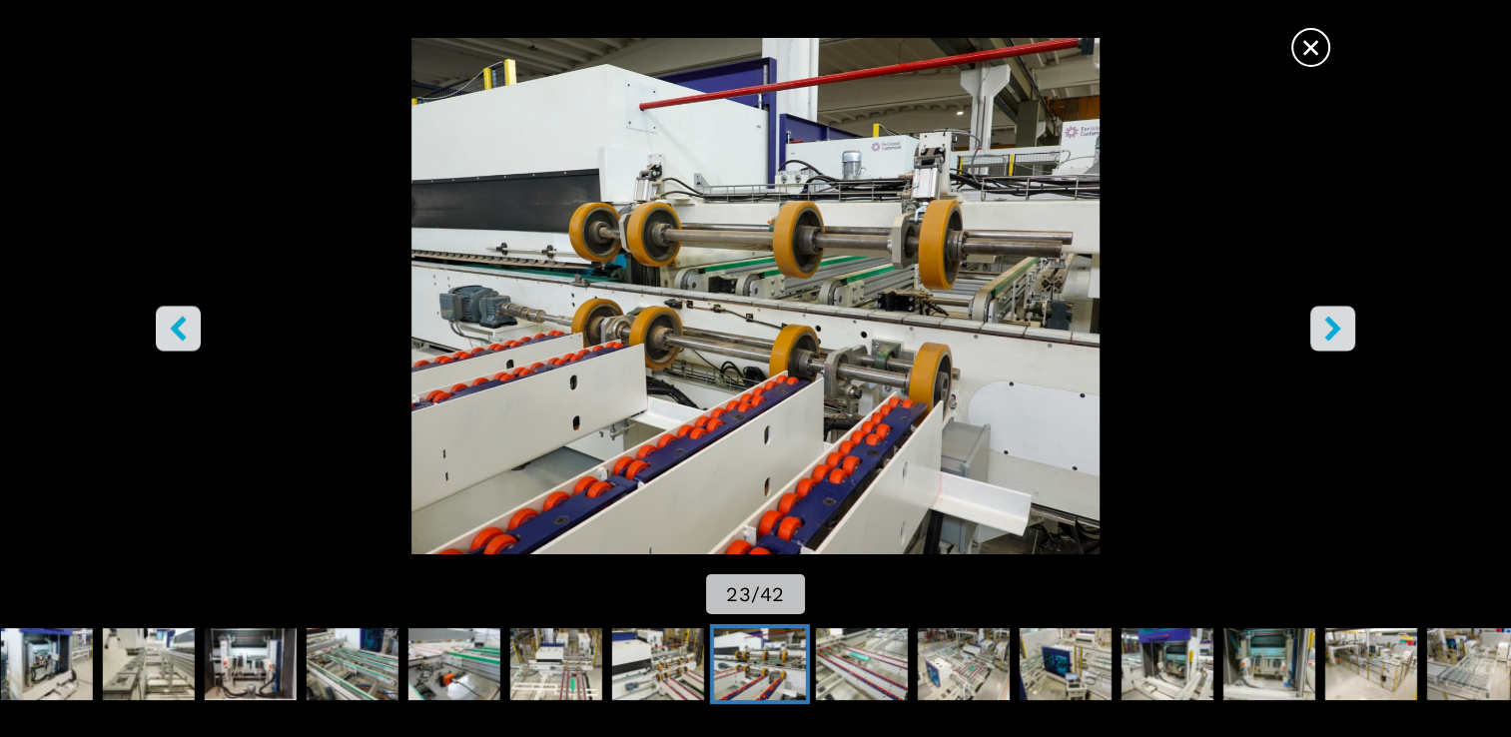
click at [1330, 321] on icon "right-button" at bounding box center [1332, 329] width 16 height 25
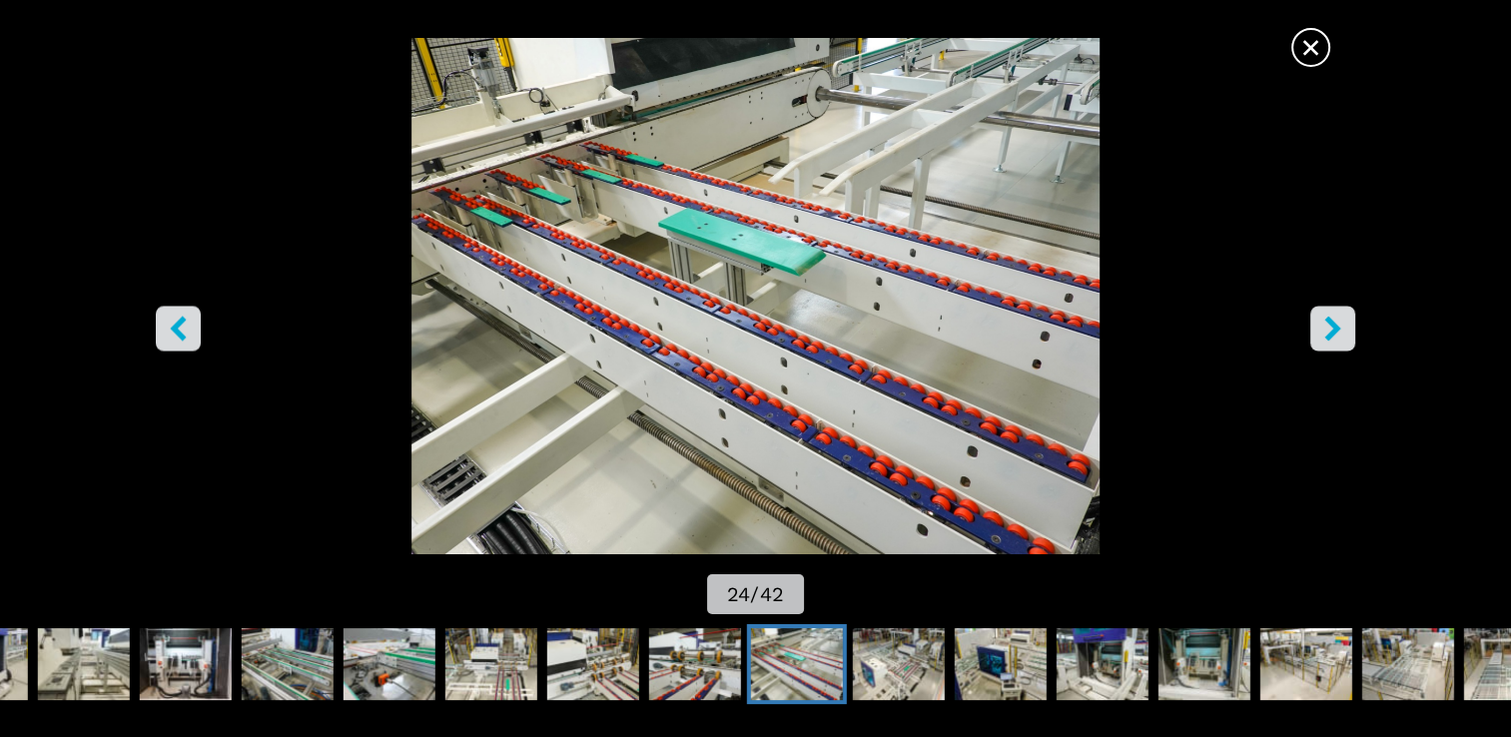
click at [1330, 324] on icon "right-button" at bounding box center [1332, 329] width 16 height 25
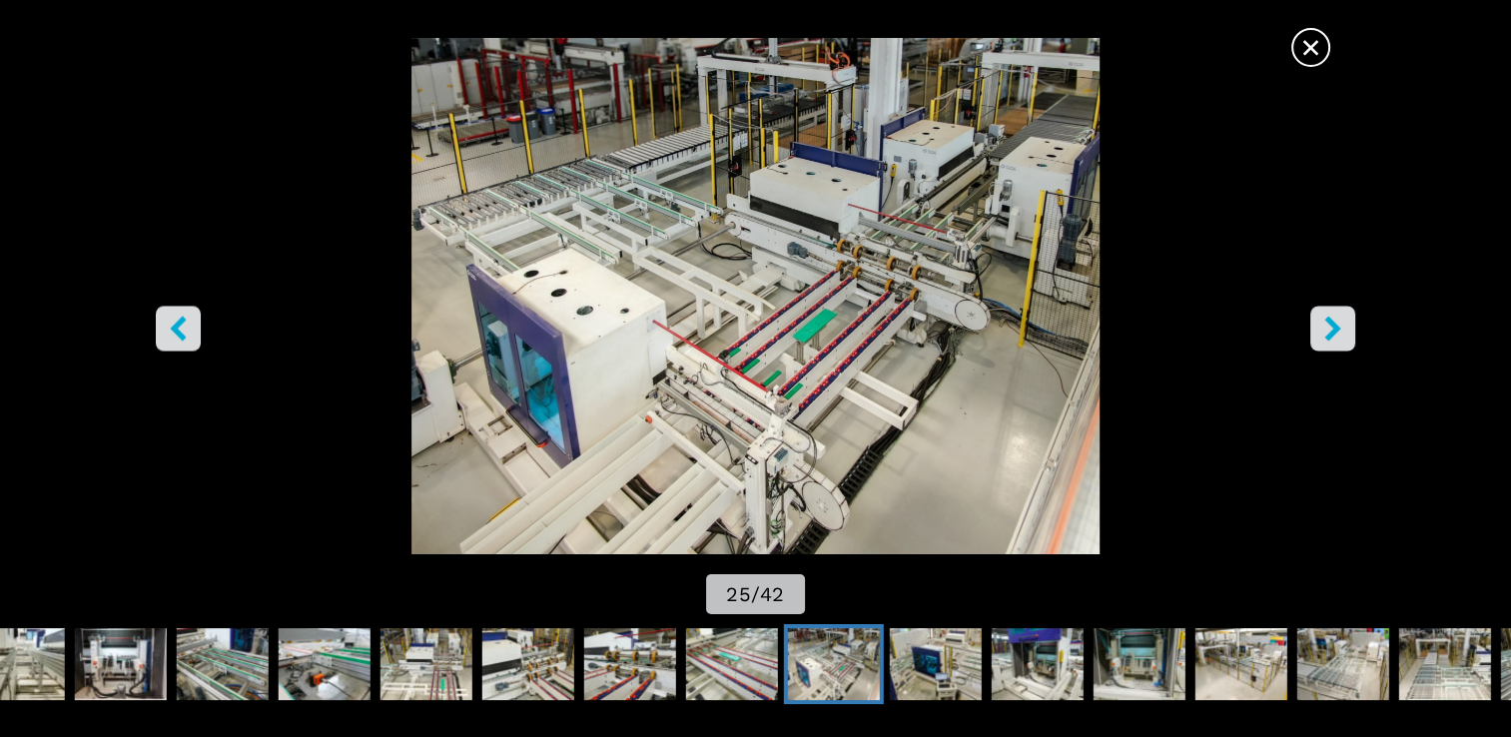
click at [1326, 324] on icon "right-button" at bounding box center [1332, 329] width 25 height 25
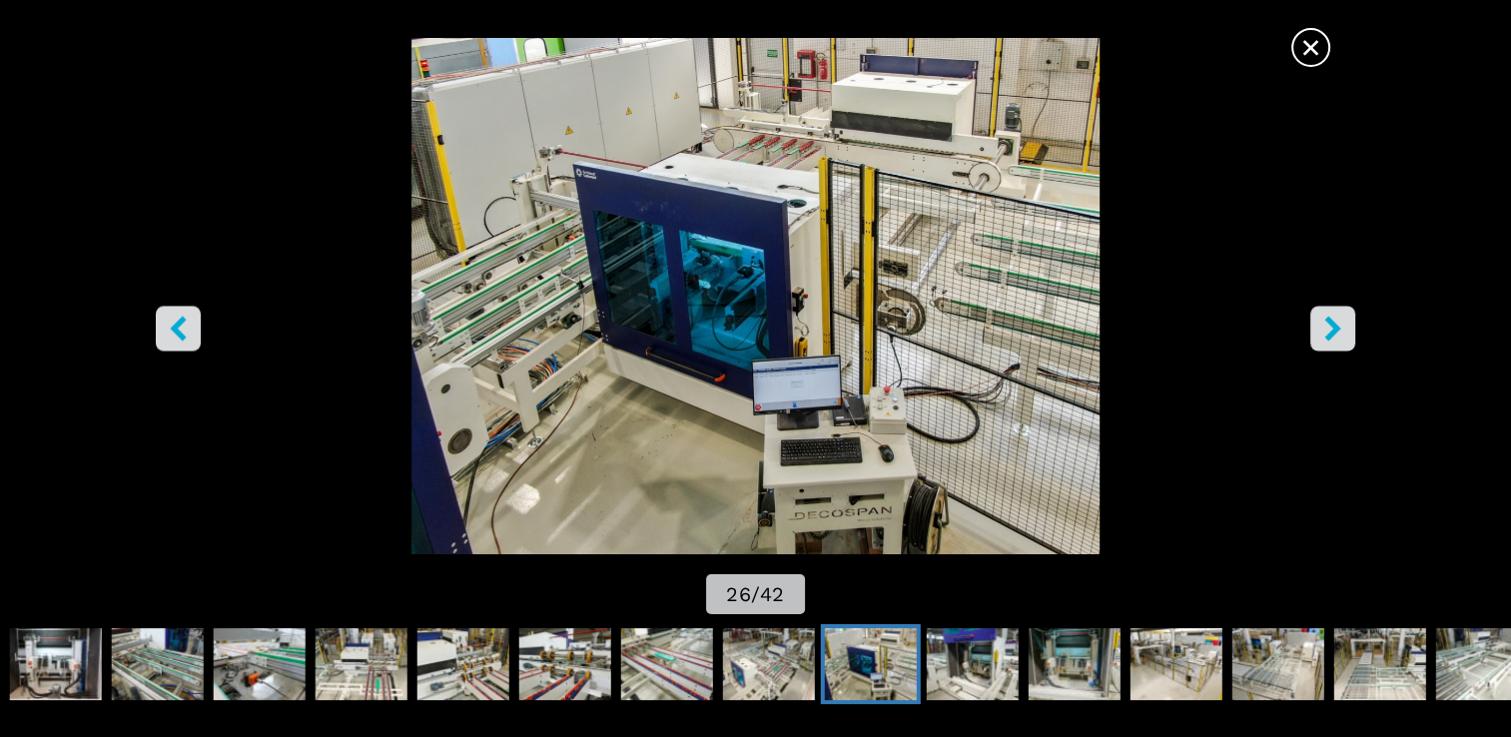
click at [1327, 323] on icon "right-button" at bounding box center [1332, 329] width 16 height 25
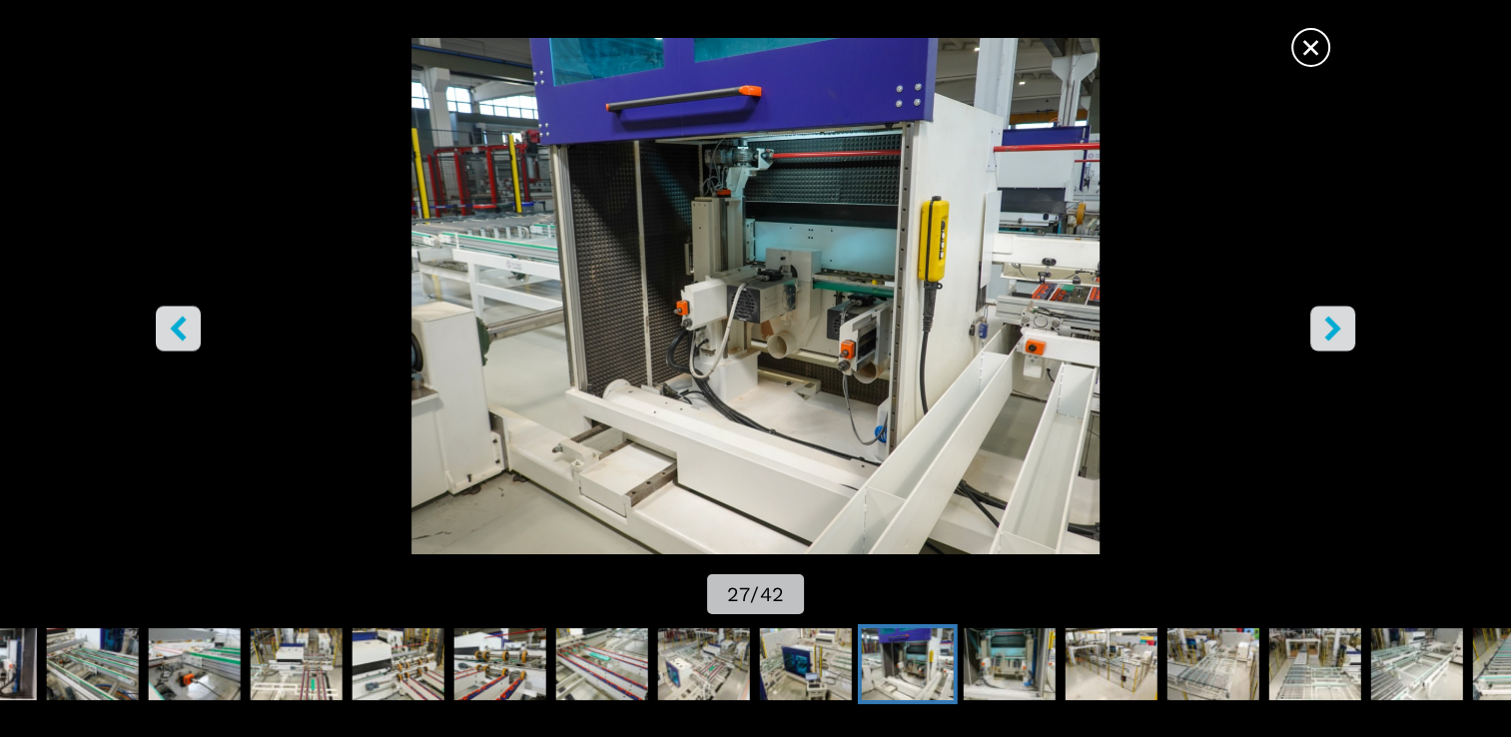
click at [1327, 324] on icon "right-button" at bounding box center [1332, 329] width 25 height 25
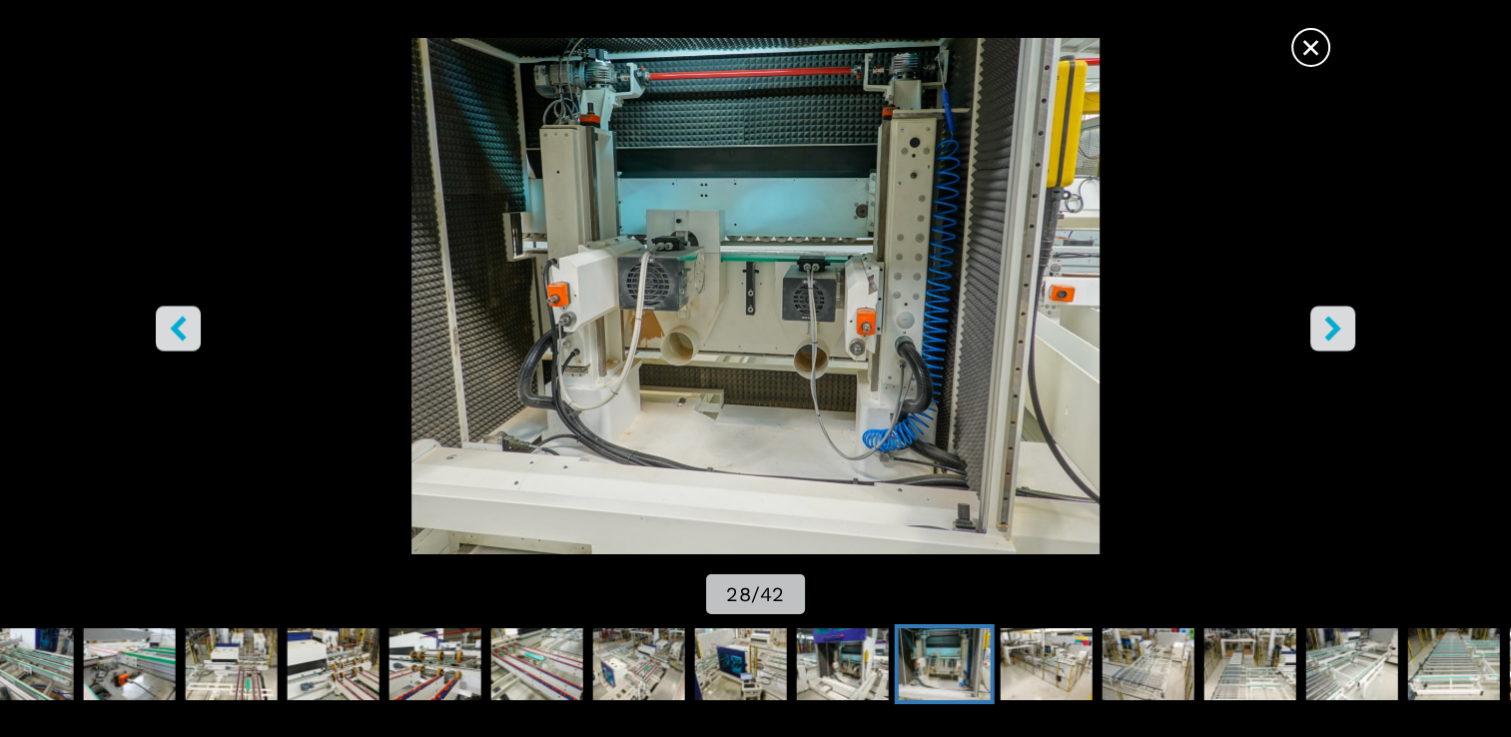
click at [1326, 321] on icon "right-button" at bounding box center [1332, 329] width 16 height 25
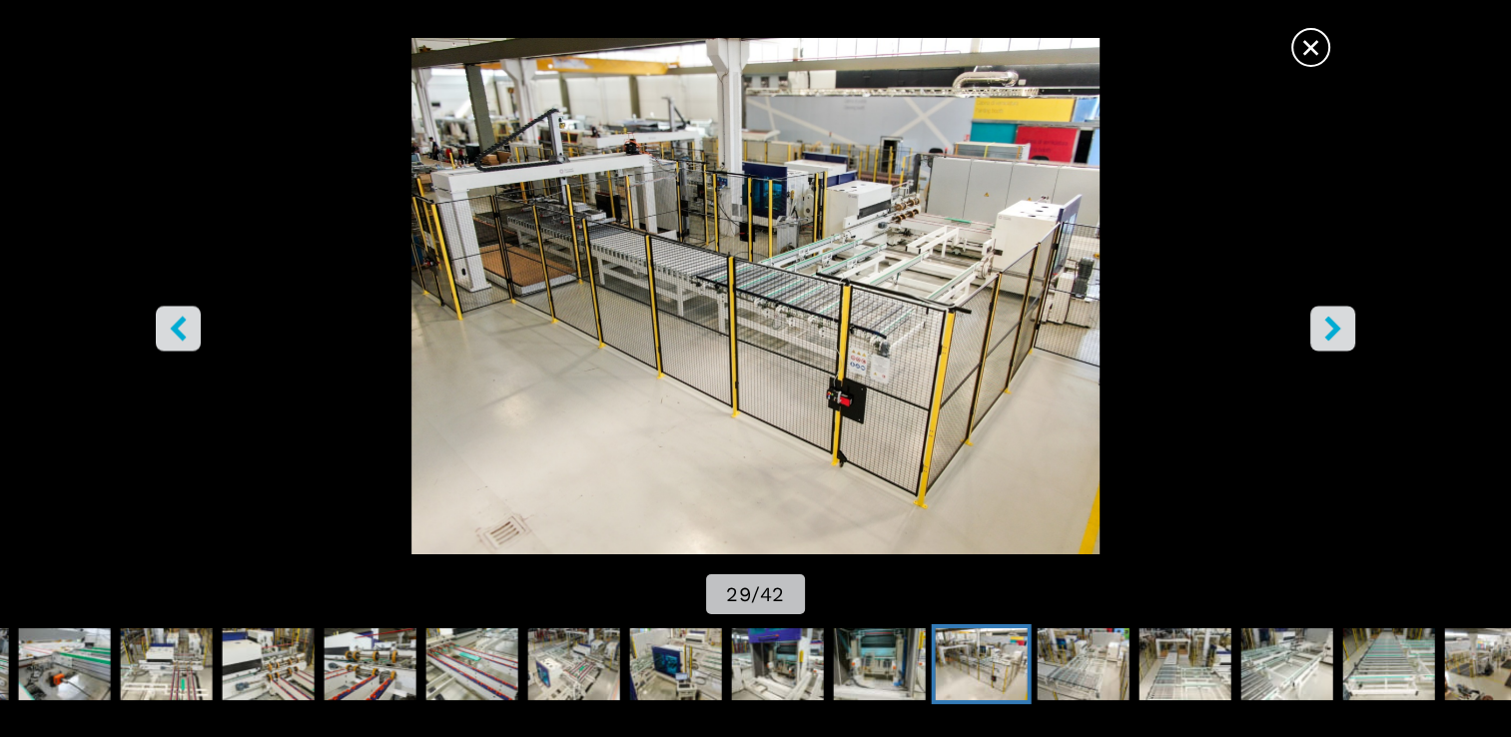
click at [1329, 325] on icon "right-button" at bounding box center [1332, 329] width 16 height 25
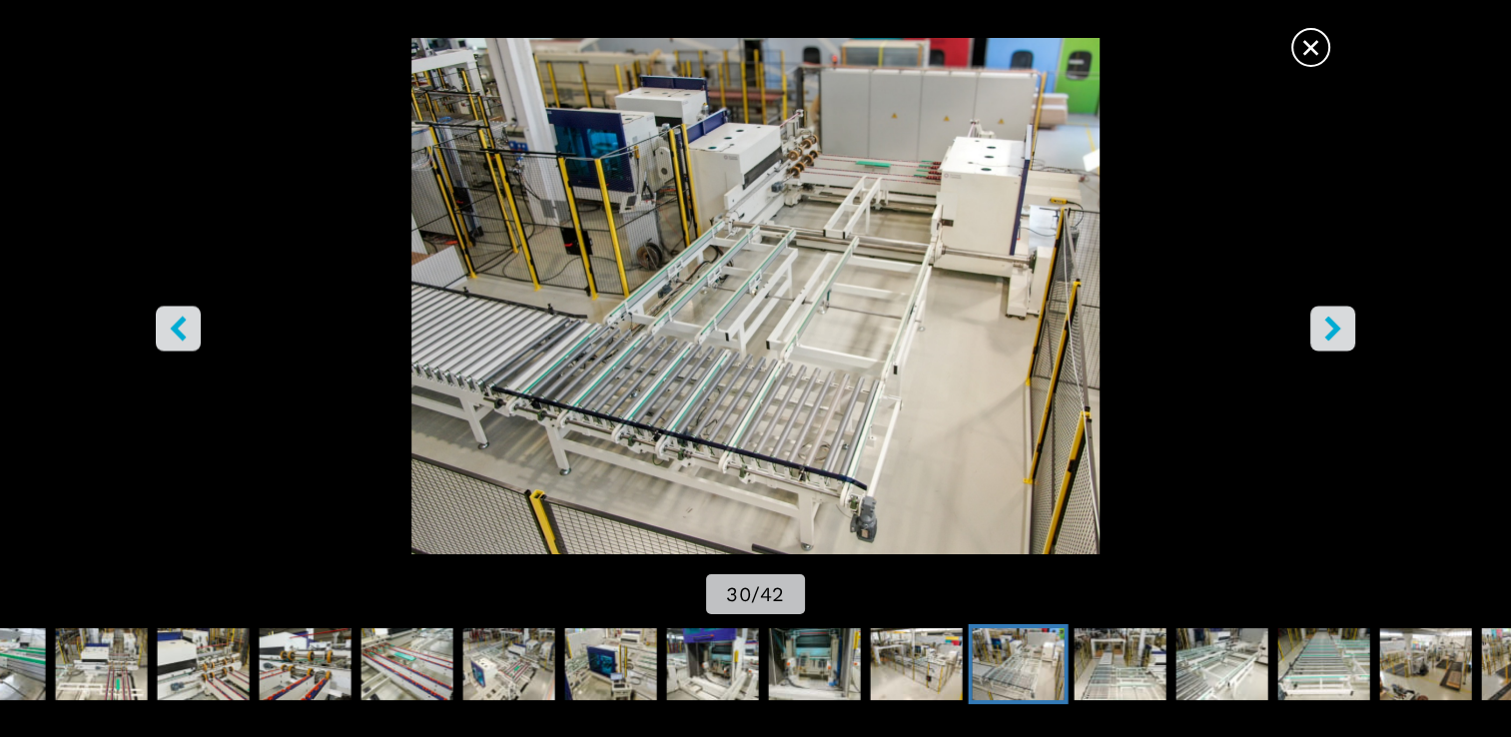
click at [1343, 327] on icon "right-button" at bounding box center [1332, 329] width 25 height 25
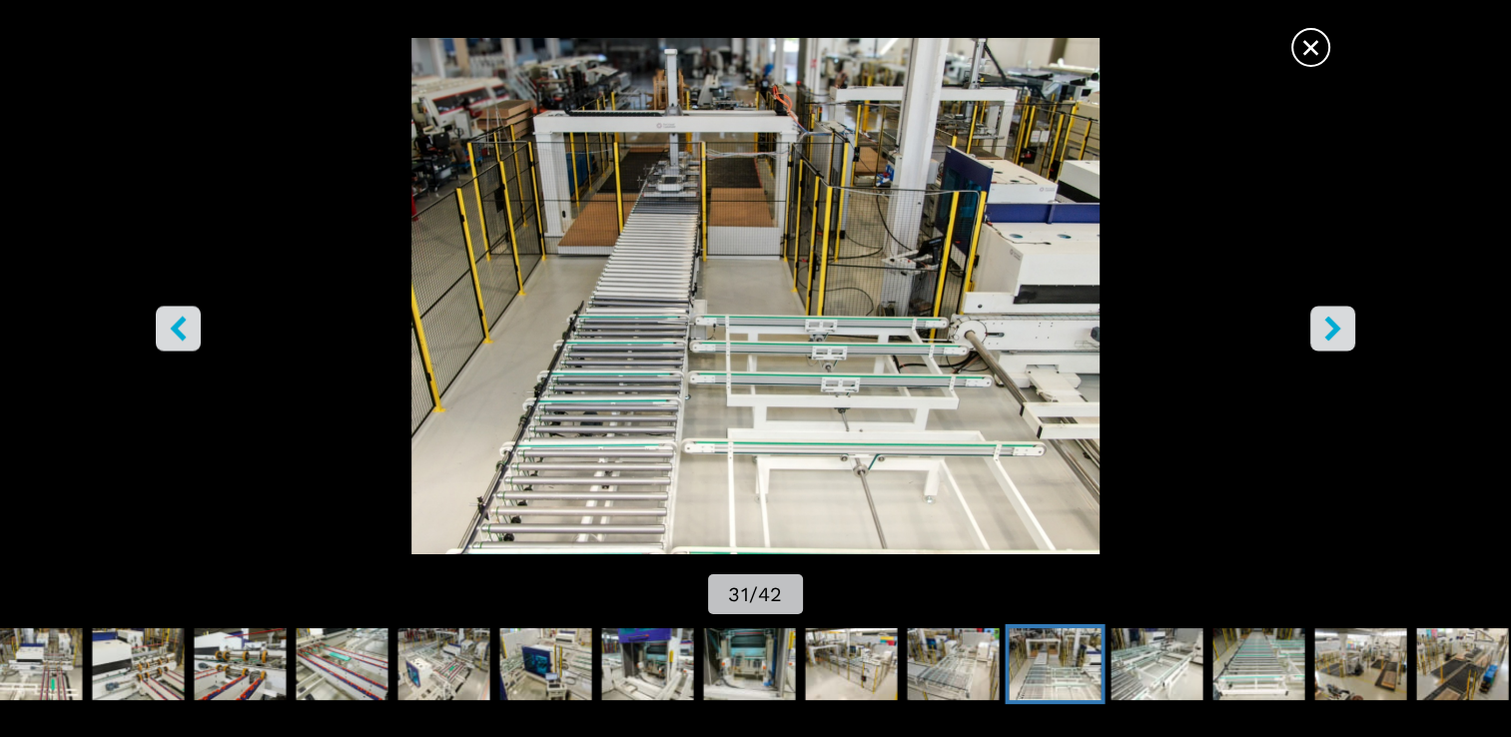
click at [1329, 319] on icon "right-button" at bounding box center [1332, 329] width 16 height 25
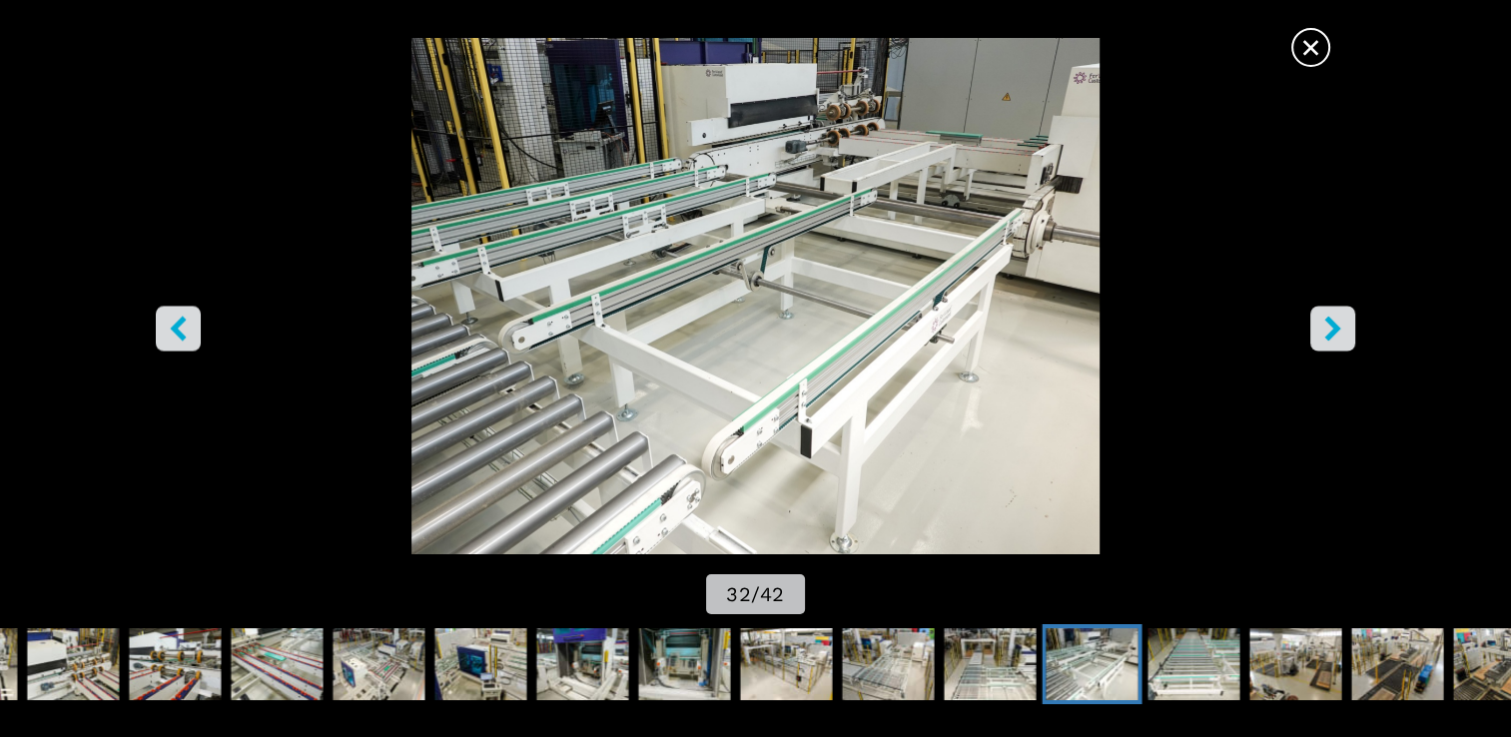
click at [1331, 320] on icon "right-button" at bounding box center [1332, 329] width 25 height 25
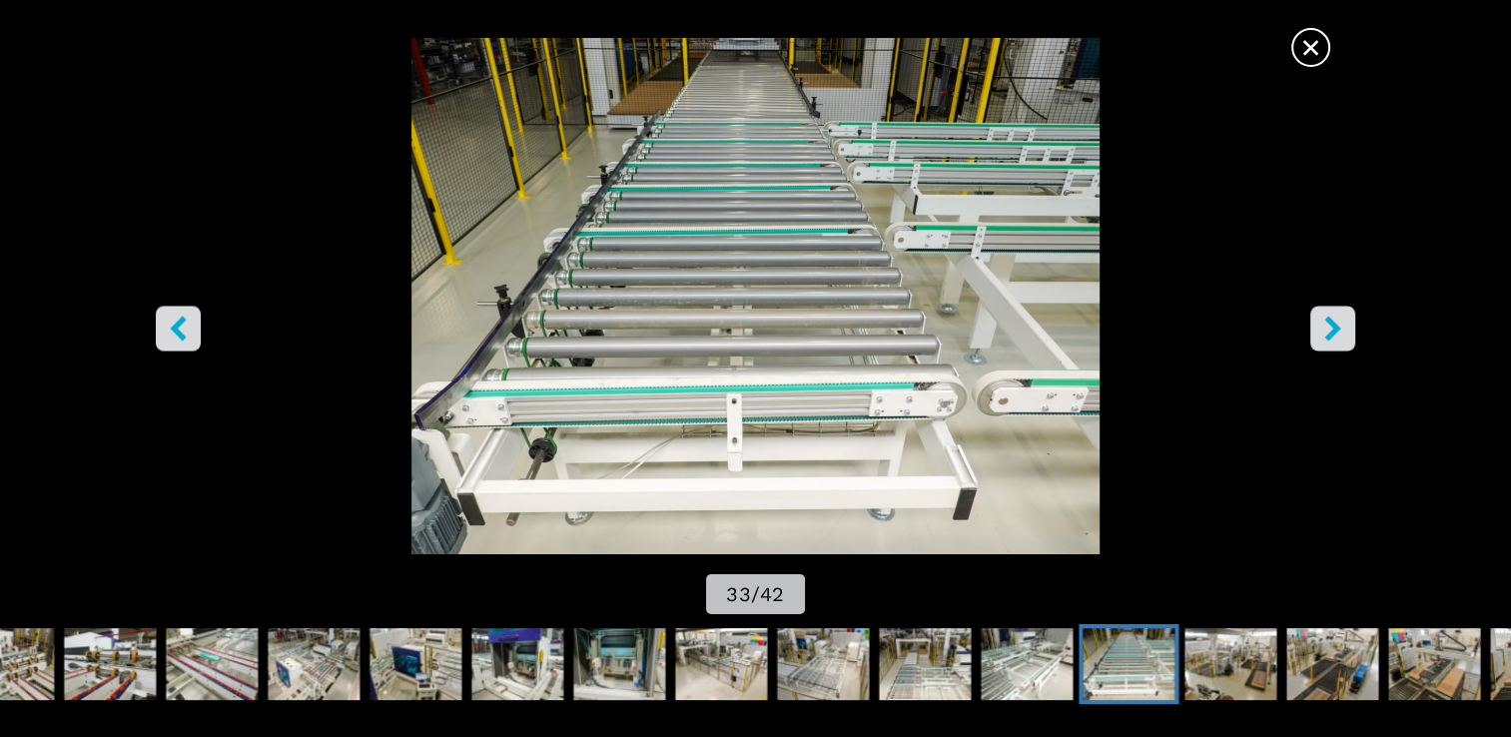
click at [1331, 320] on icon "right-button" at bounding box center [1332, 329] width 25 height 25
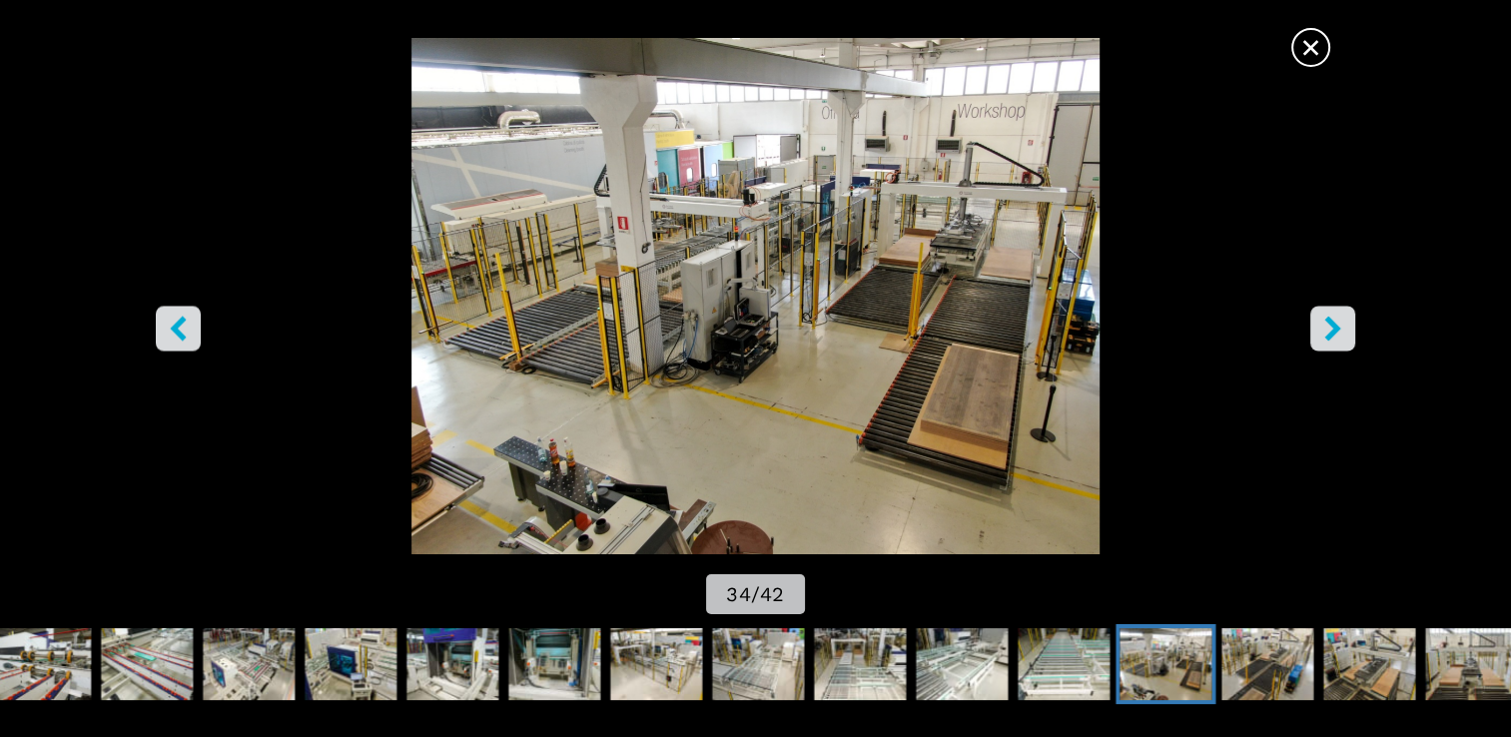
click at [1330, 321] on icon "right-button" at bounding box center [1332, 329] width 16 height 25
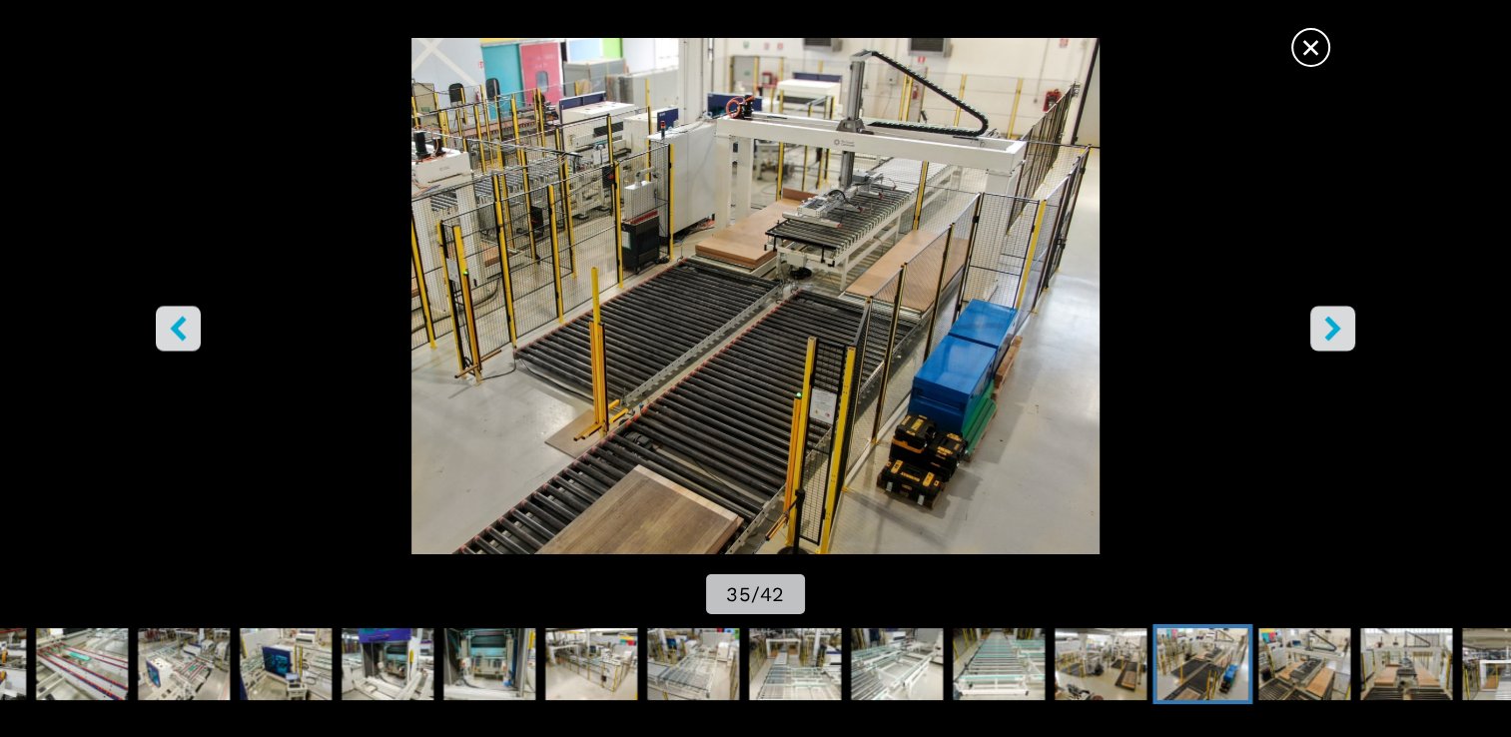
click at [1336, 323] on icon "right-button" at bounding box center [1332, 329] width 25 height 25
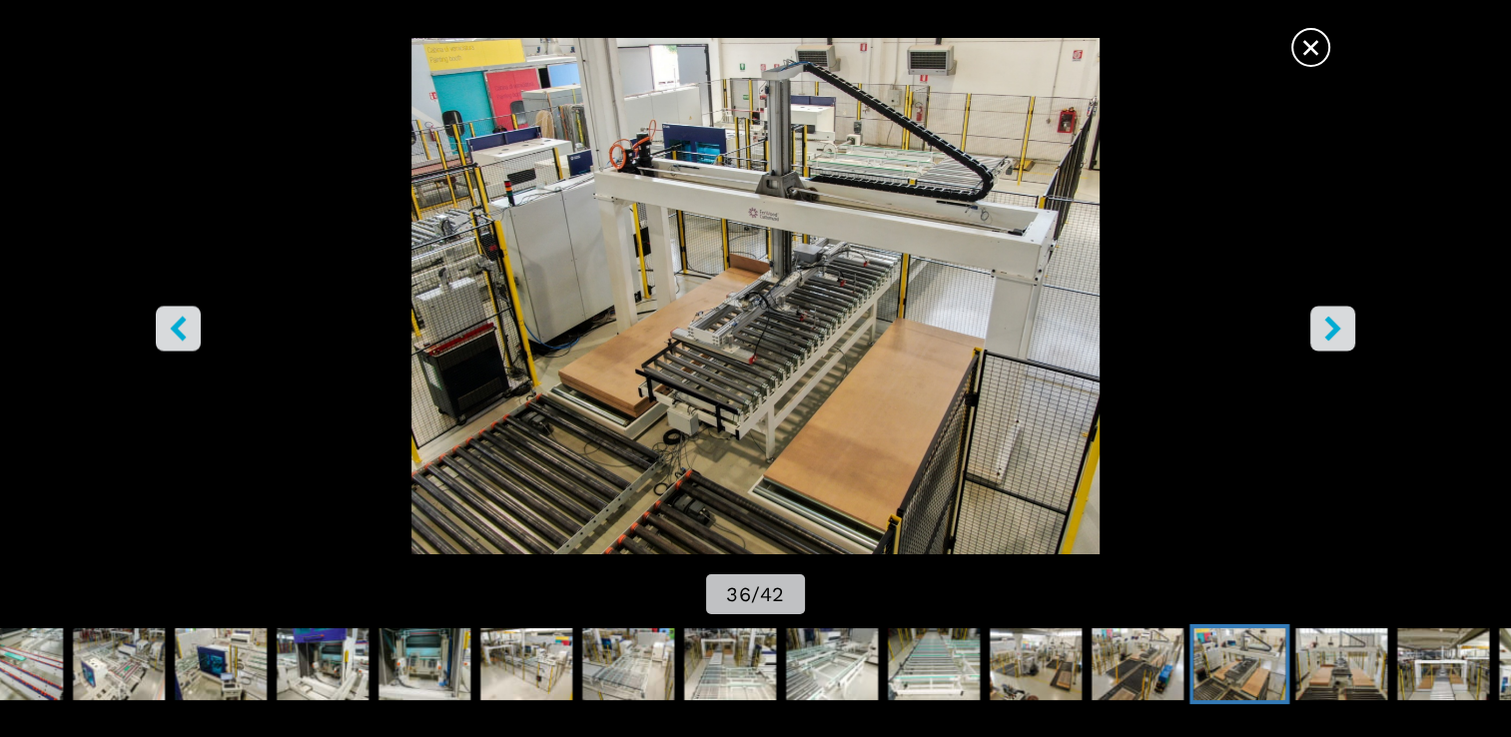
click at [1342, 322] on icon "right-button" at bounding box center [1332, 329] width 25 height 25
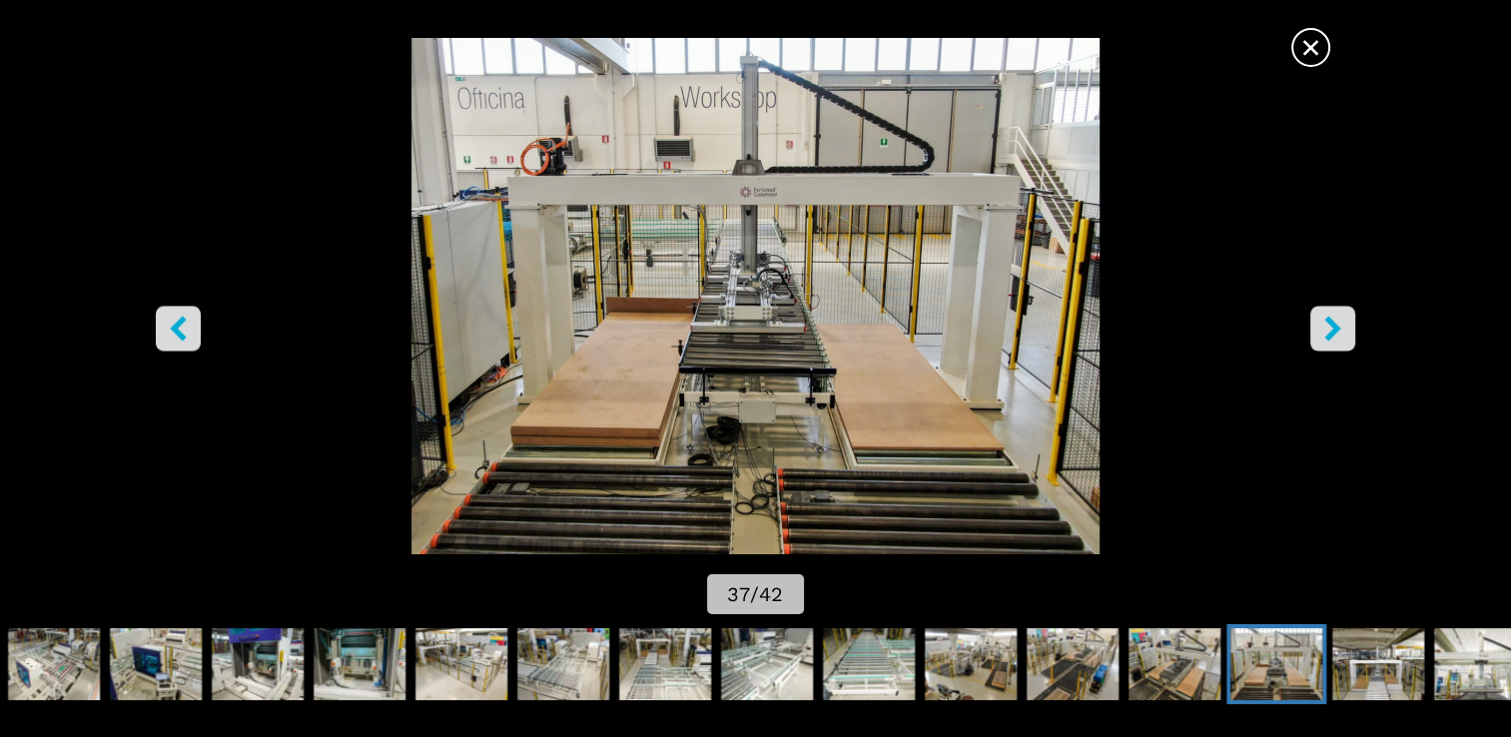
click at [1328, 324] on icon "right-button" at bounding box center [1332, 329] width 16 height 25
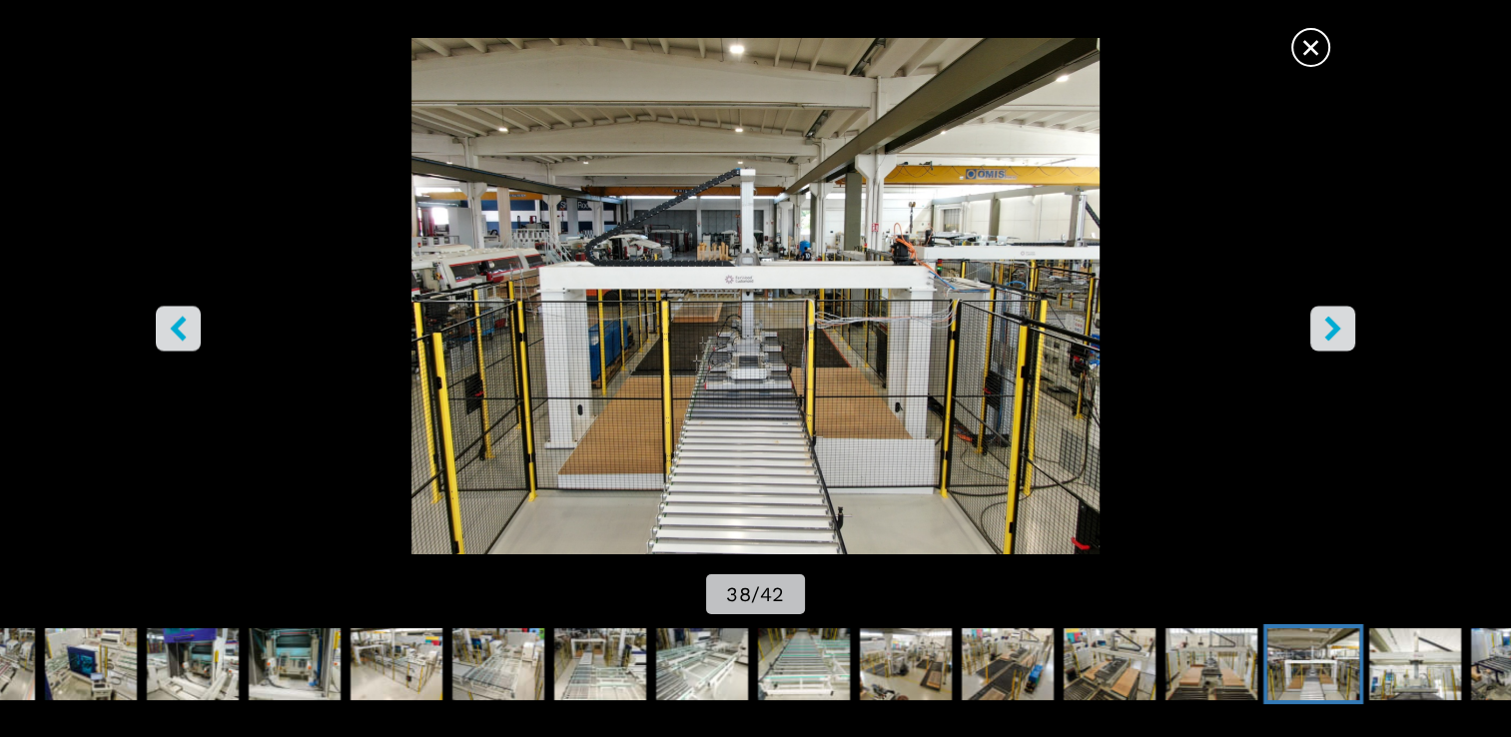
click at [1329, 322] on icon "right-button" at bounding box center [1332, 329] width 16 height 25
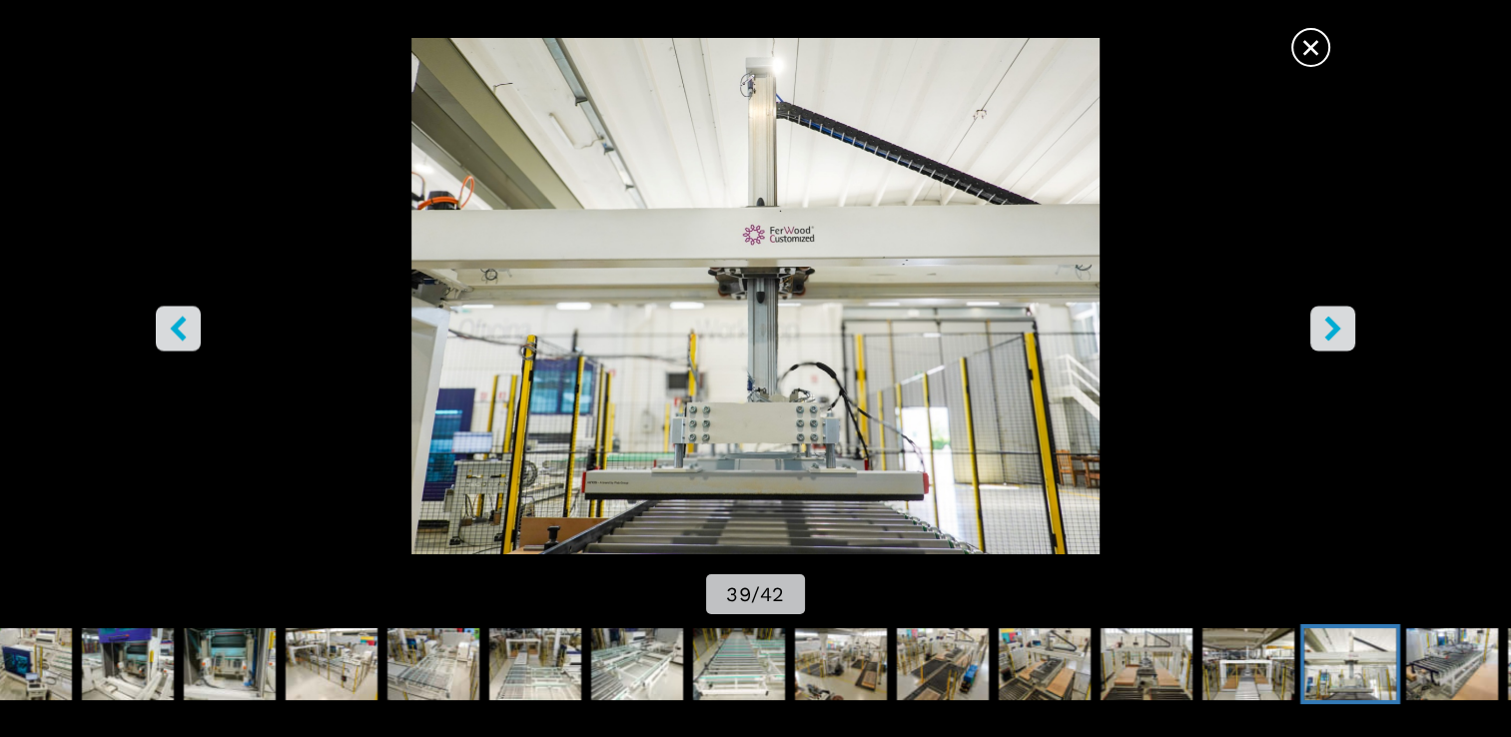
click at [1331, 322] on icon "right-button" at bounding box center [1332, 329] width 16 height 25
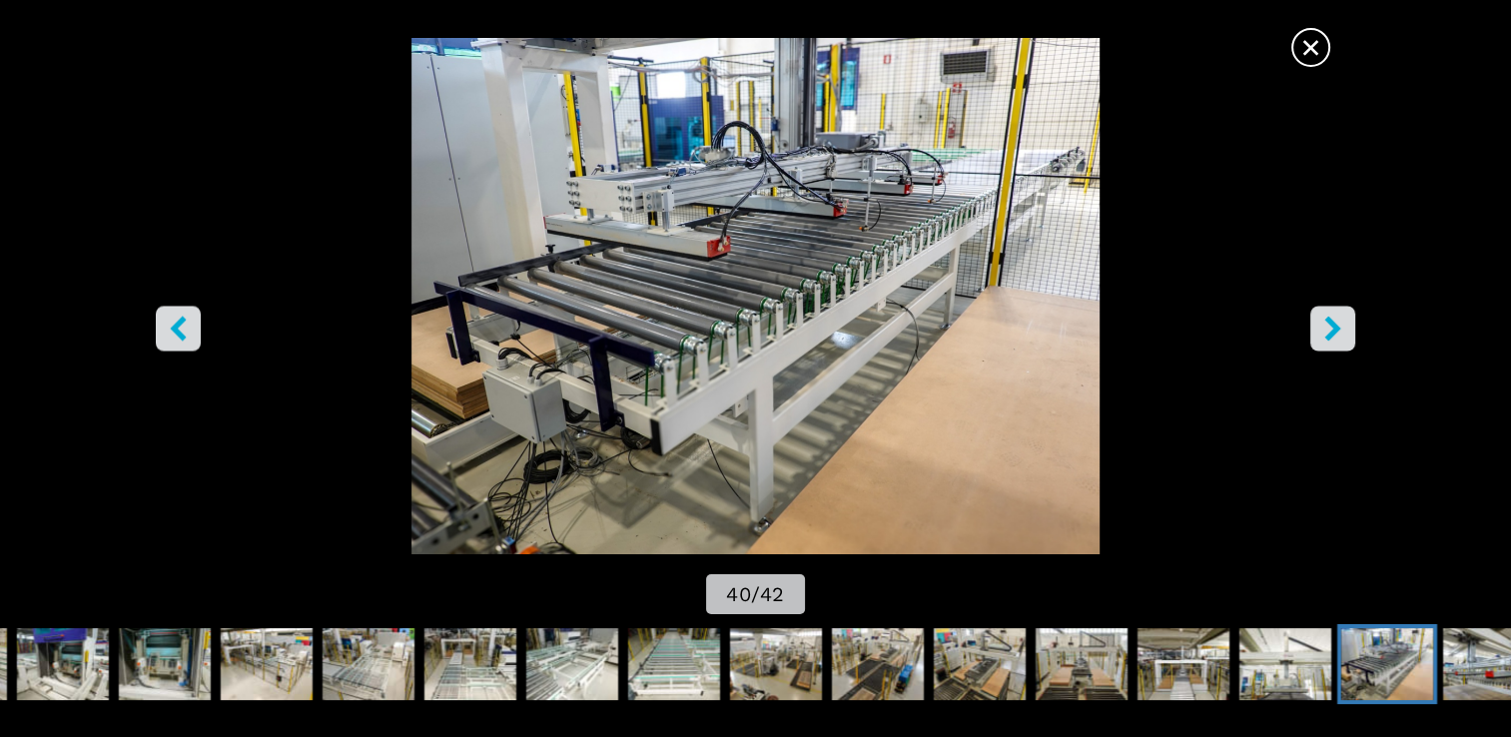
click at [1330, 322] on icon "right-button" at bounding box center [1332, 329] width 16 height 25
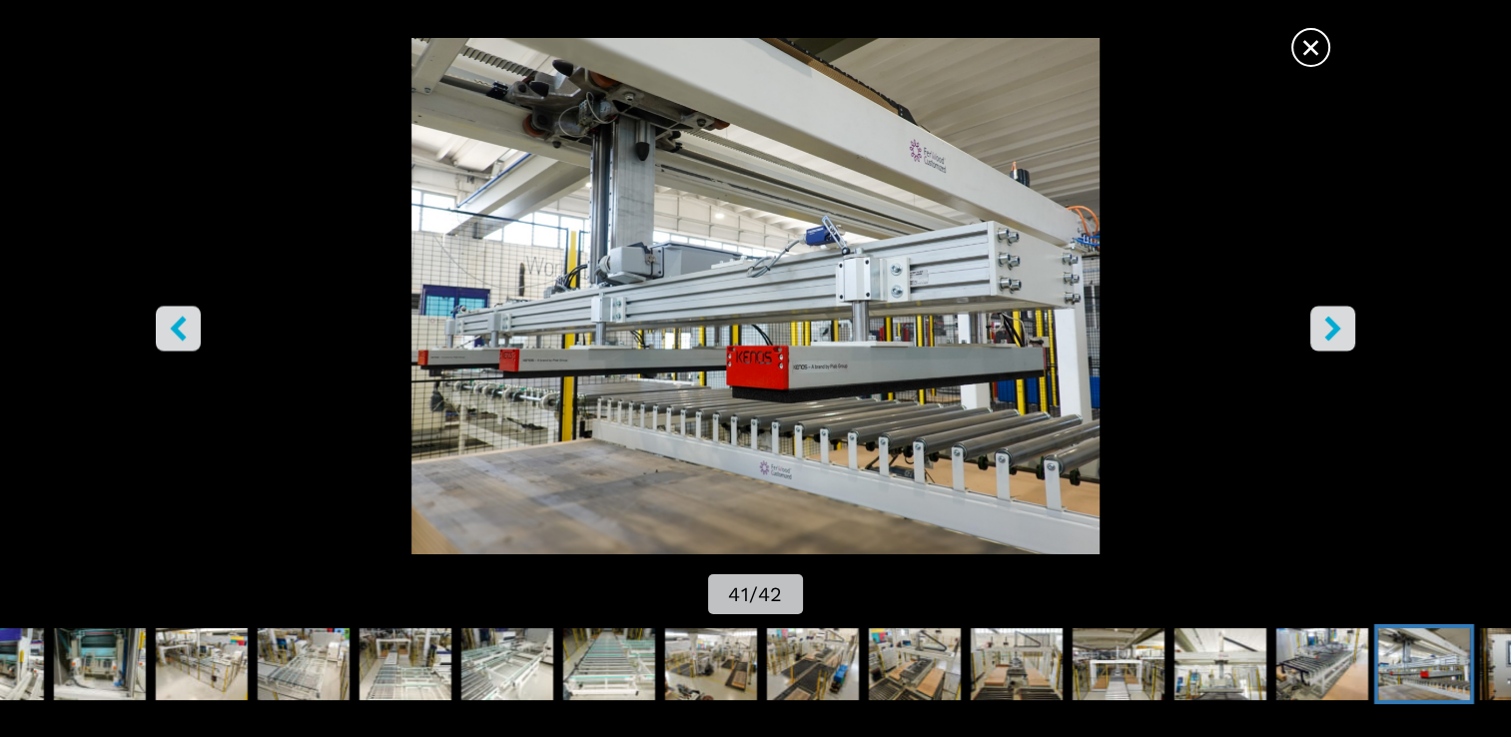
click at [1331, 322] on icon "right-button" at bounding box center [1332, 329] width 16 height 25
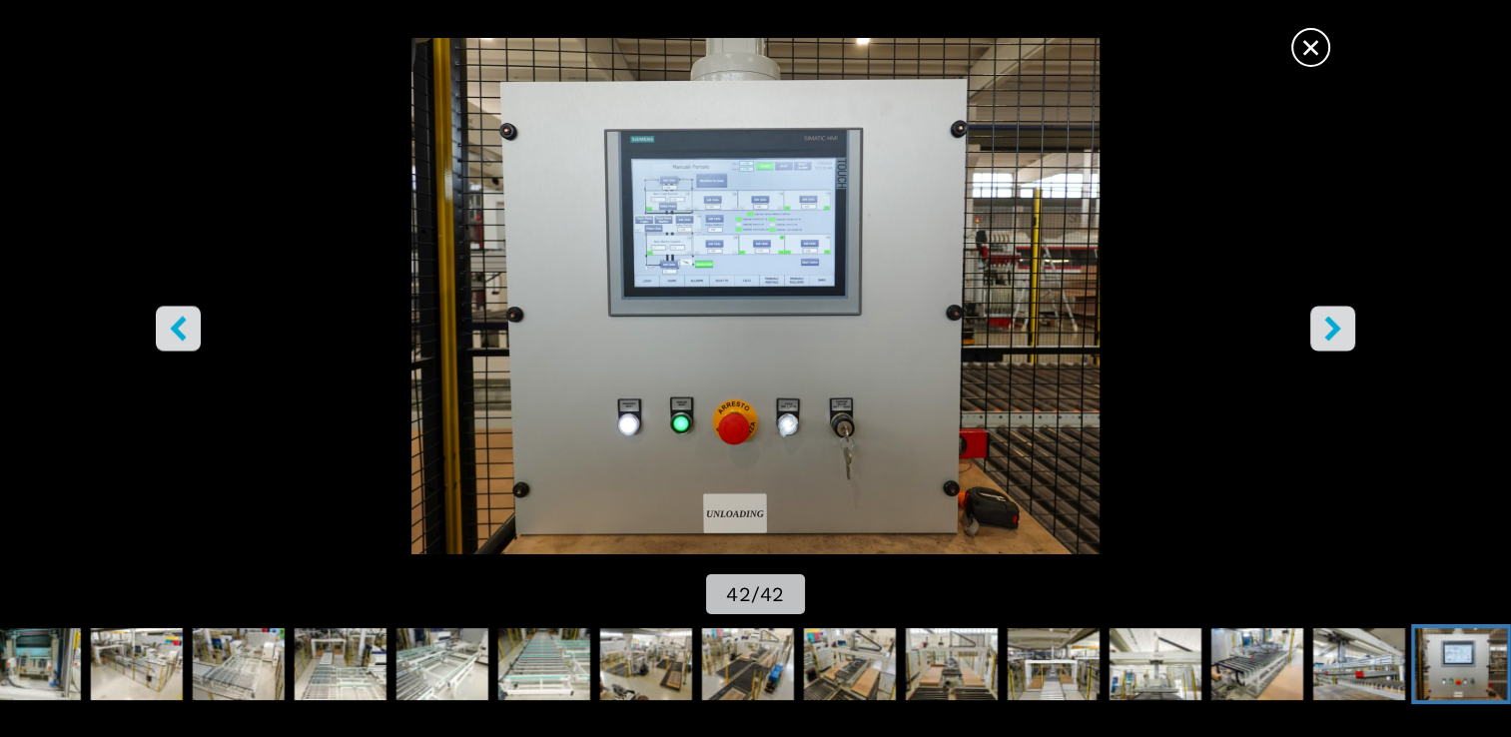
click at [1332, 325] on icon "right-button" at bounding box center [1332, 329] width 16 height 25
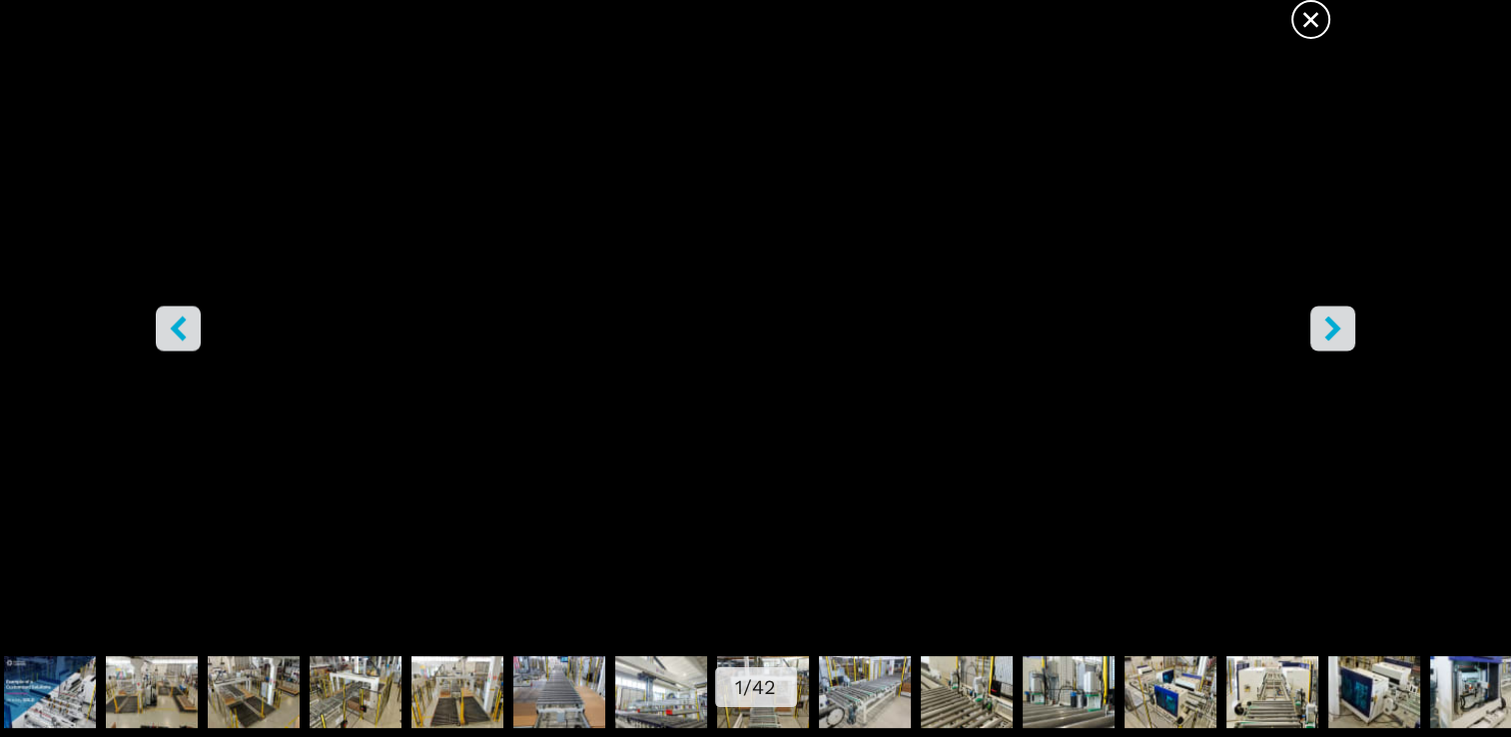
scroll to position [499, 0]
